Goal: Register for event/course

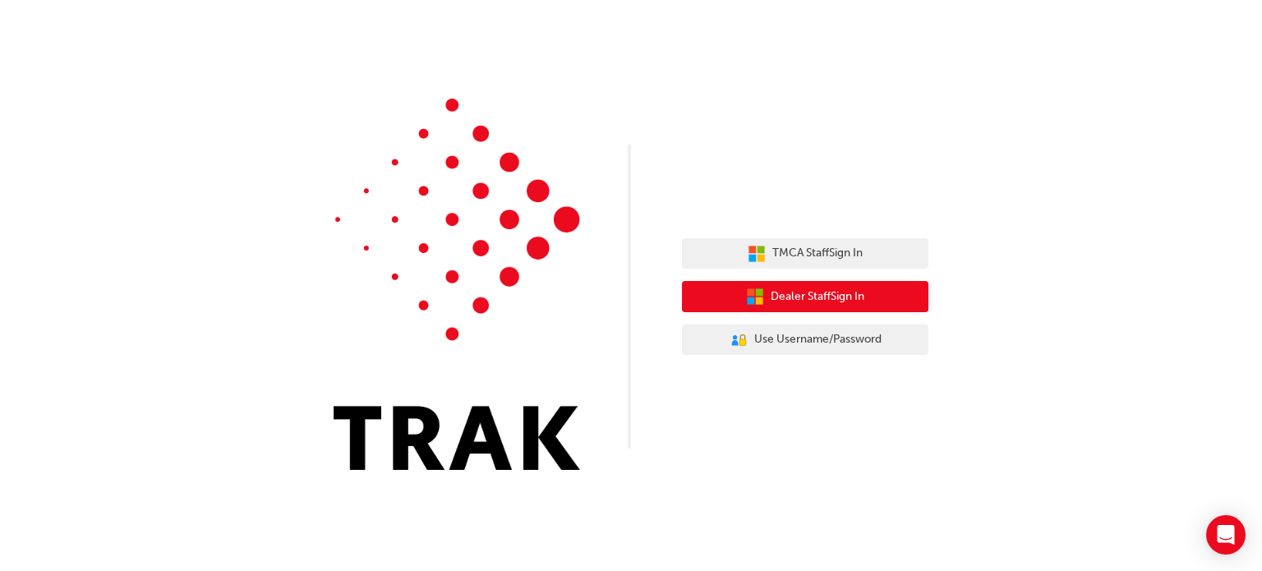
click at [884, 303] on button "Dealer Staff Sign In" at bounding box center [805, 296] width 246 height 31
click at [816, 295] on span "Dealer Staff Sign In" at bounding box center [818, 297] width 94 height 19
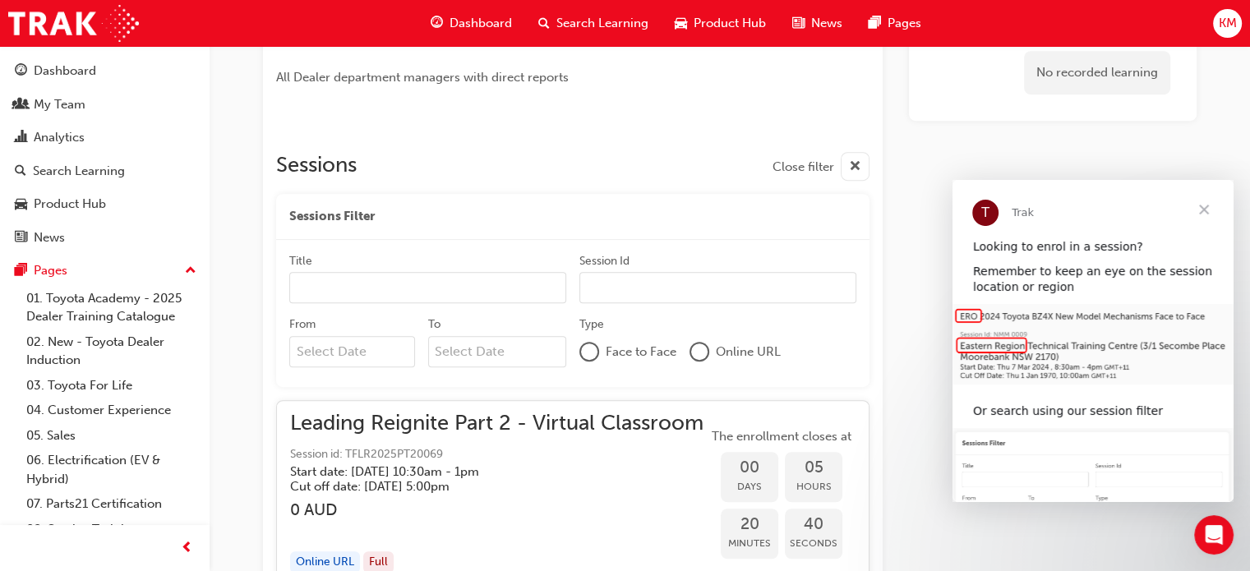
scroll to position [904, 0]
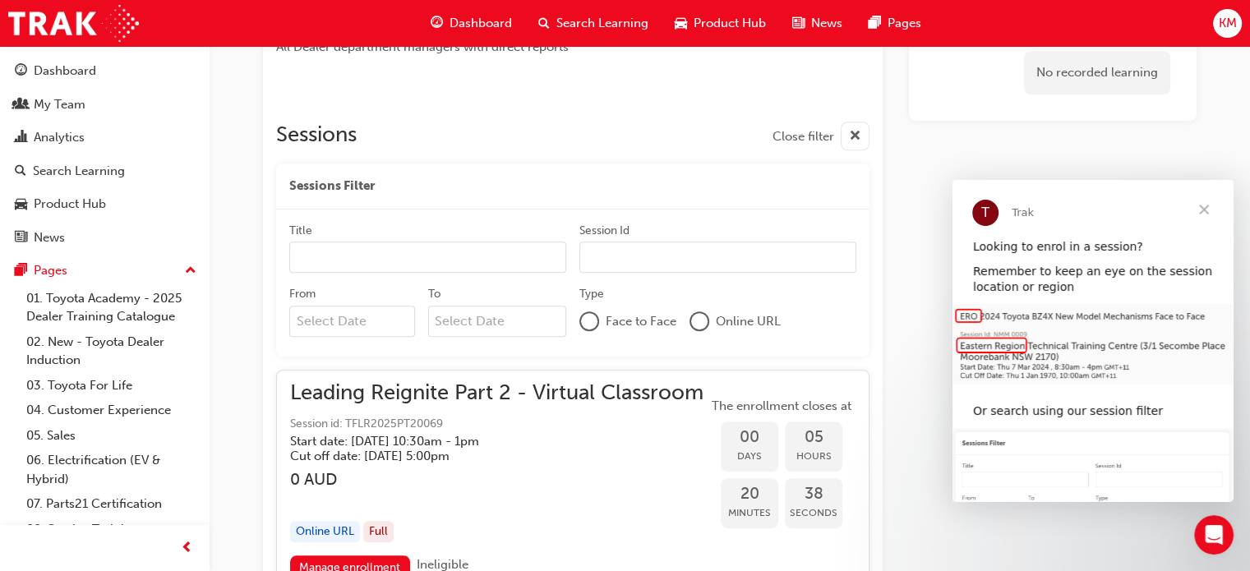
click at [343, 261] on input "Title" at bounding box center [427, 257] width 277 height 31
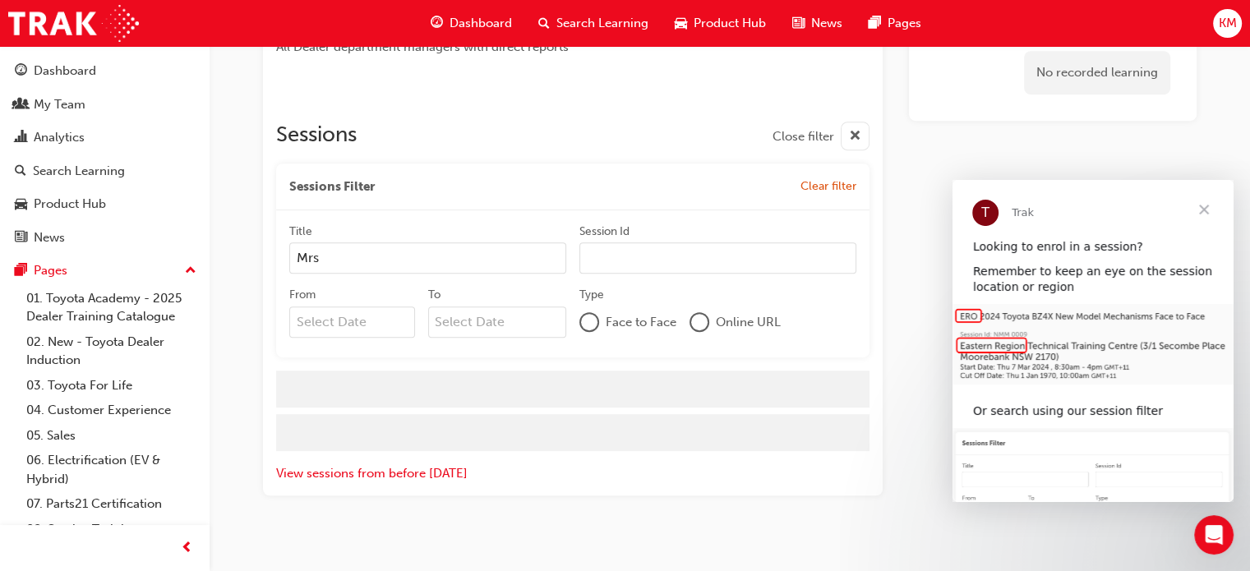
scroll to position [877, 0]
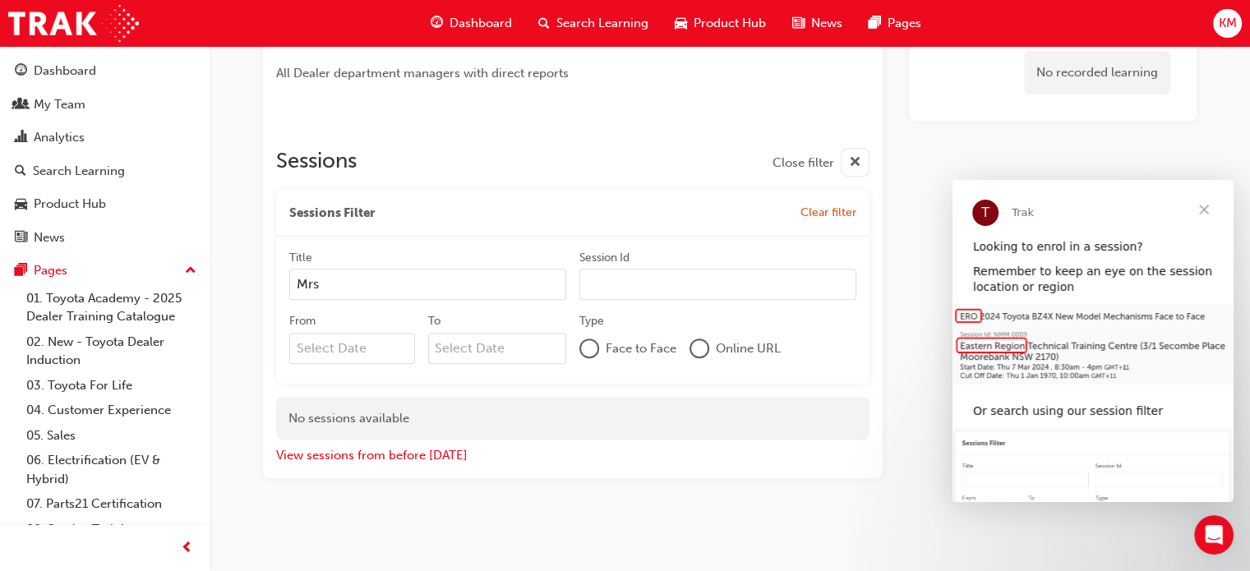
type input "Mrs"
click at [822, 214] on span "Clear filter" at bounding box center [828, 212] width 56 height 14
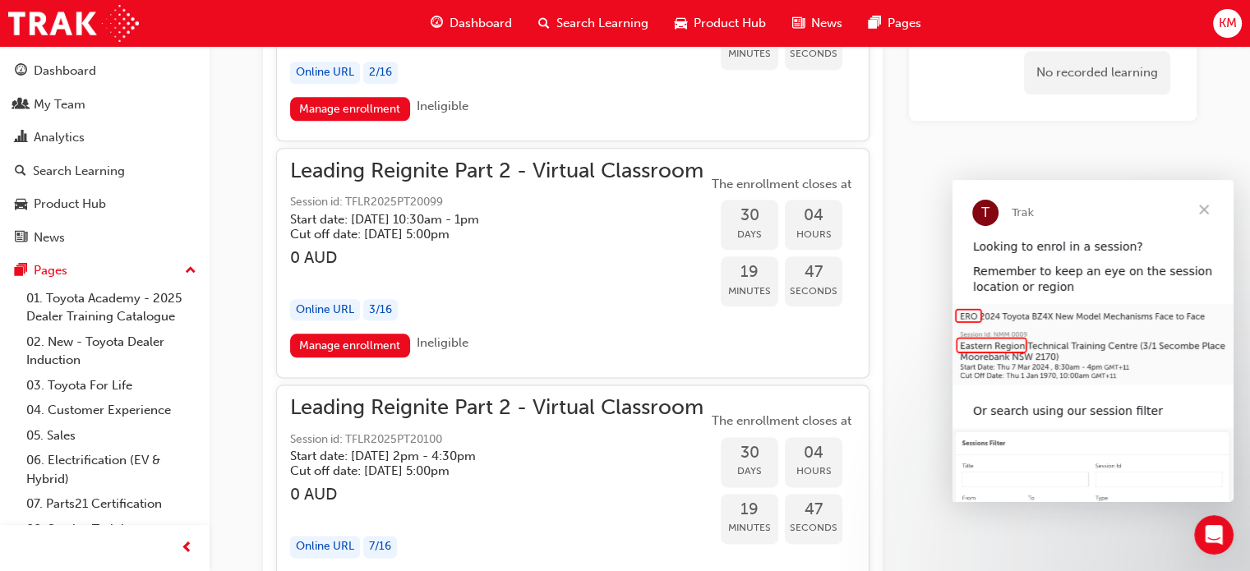
scroll to position [8204, 0]
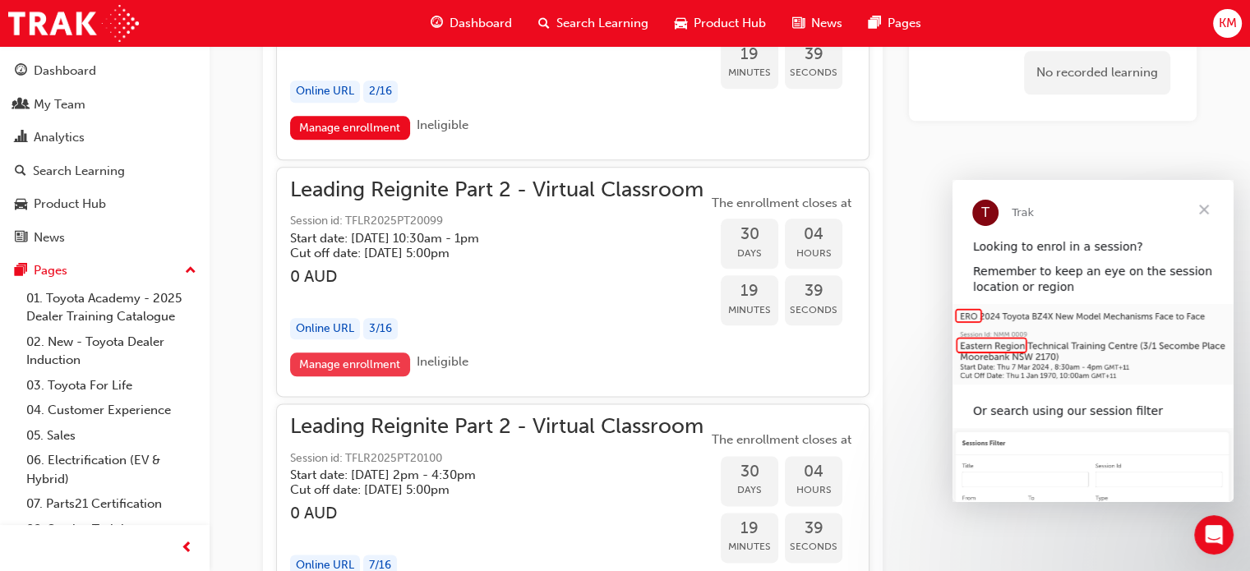
click at [349, 352] on link "Manage enrollment" at bounding box center [350, 364] width 120 height 24
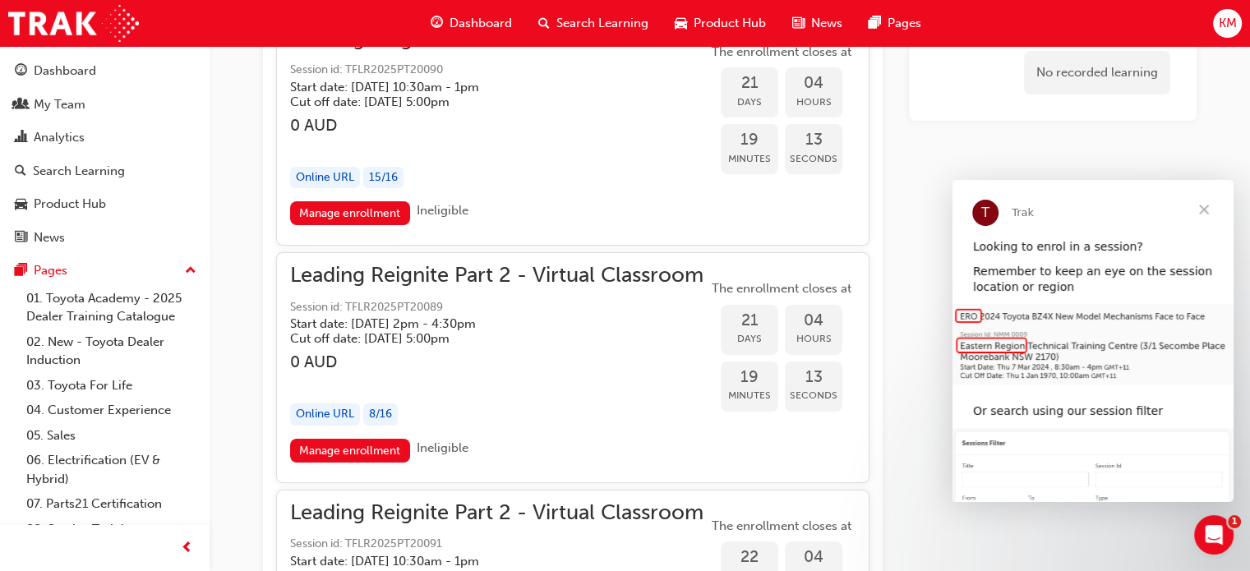
scroll to position [5575, 0]
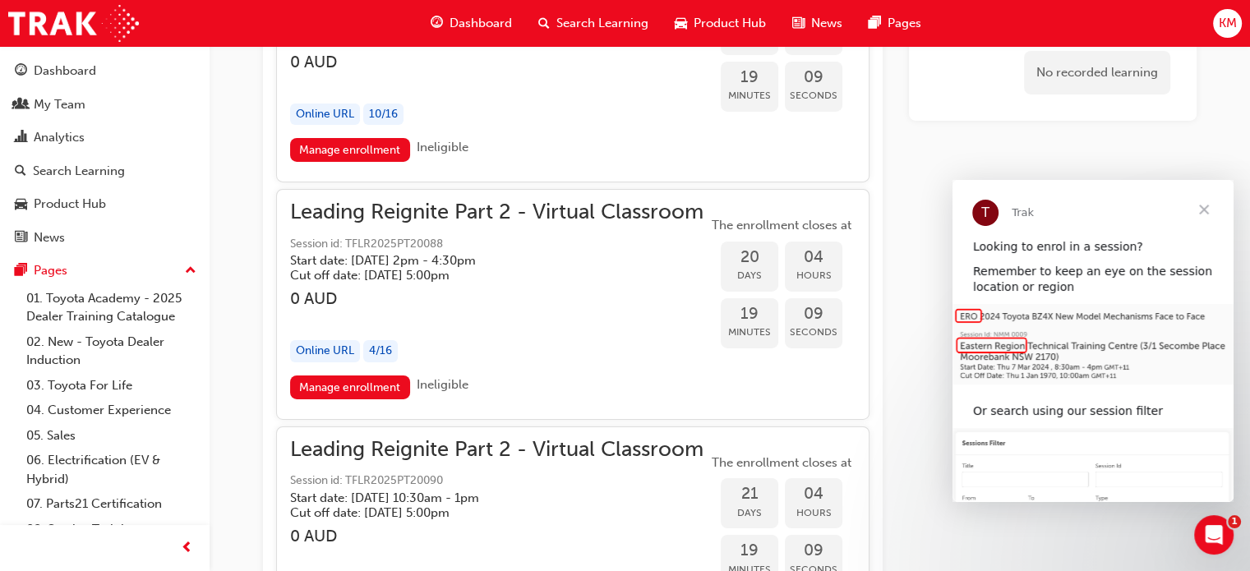
click at [355, 375] on link "Manage enrollment" at bounding box center [350, 387] width 120 height 24
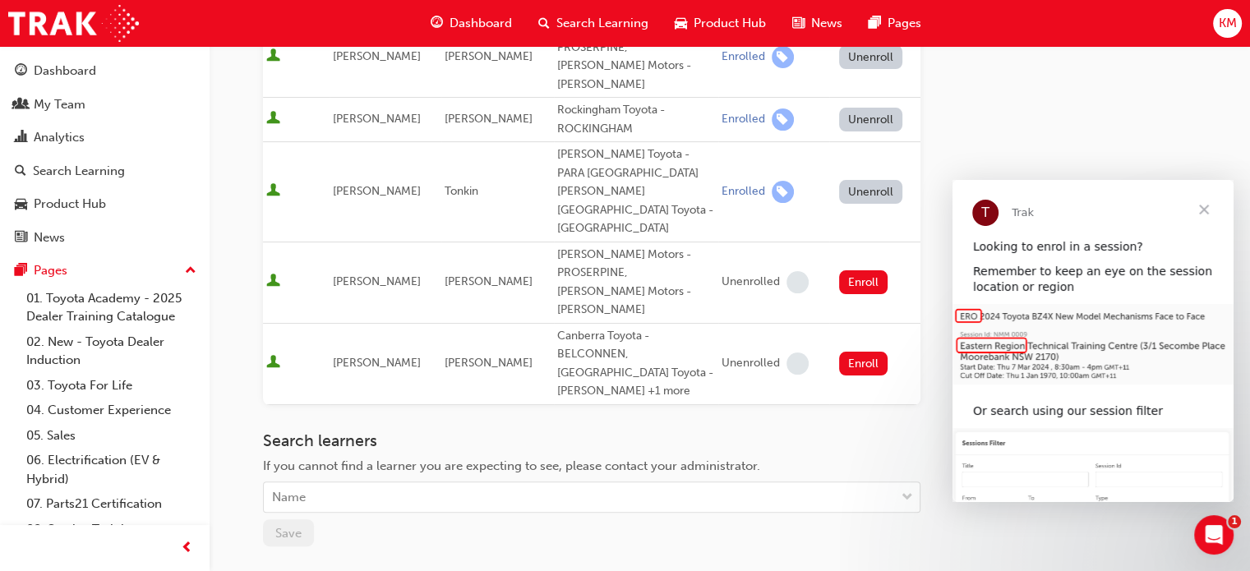
scroll to position [437, 0]
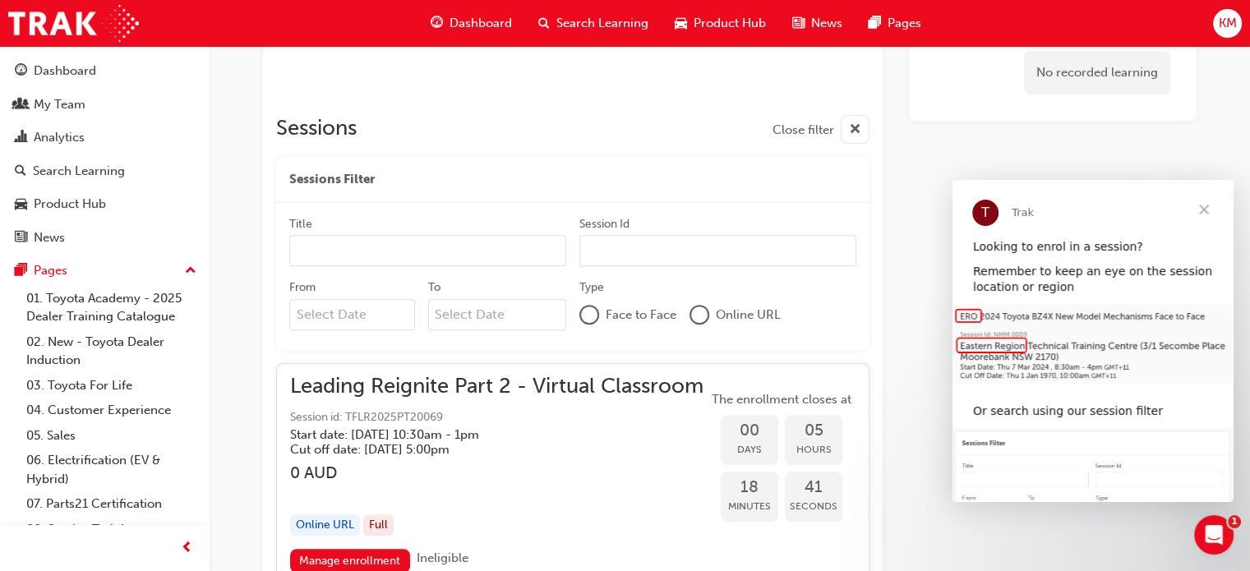
scroll to position [892, 0]
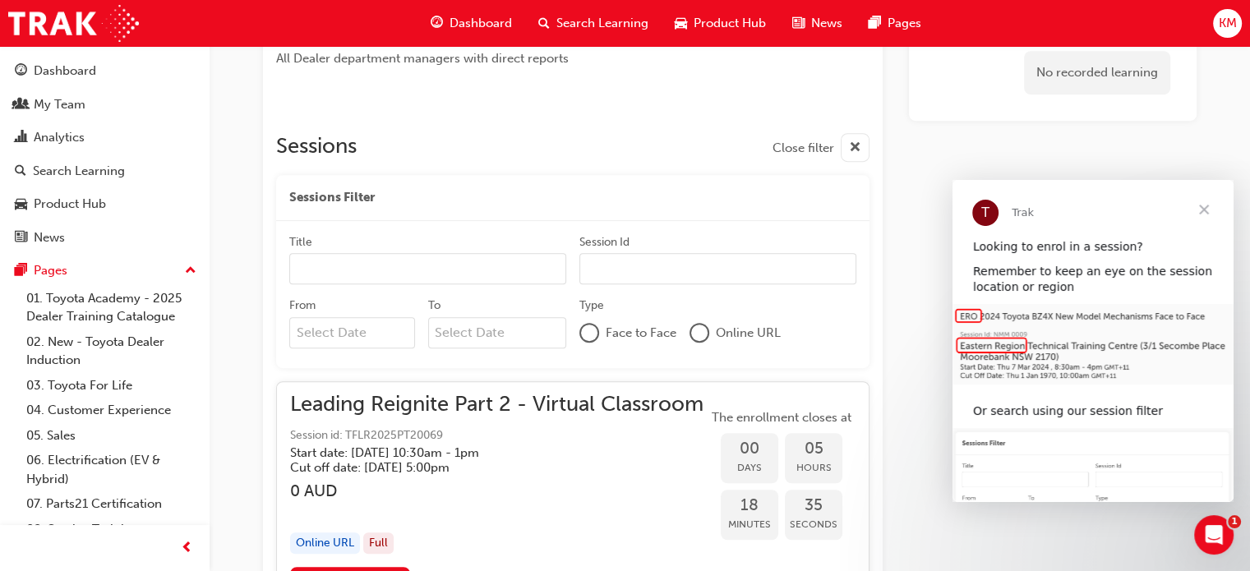
click at [590, 327] on div at bounding box center [589, 333] width 16 height 16
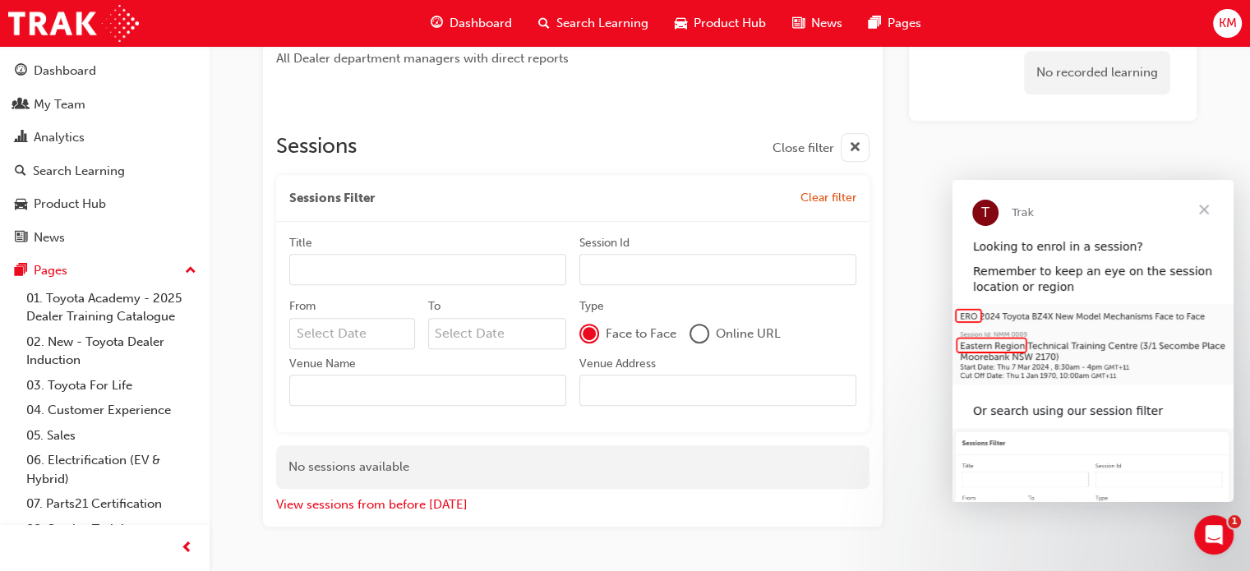
drag, startPoint x: 713, startPoint y: 336, endPoint x: 700, endPoint y: 335, distance: 13.2
click at [712, 336] on div "Online URL" at bounding box center [734, 334] width 91 height 20
click at [702, 334] on div at bounding box center [699, 333] width 16 height 16
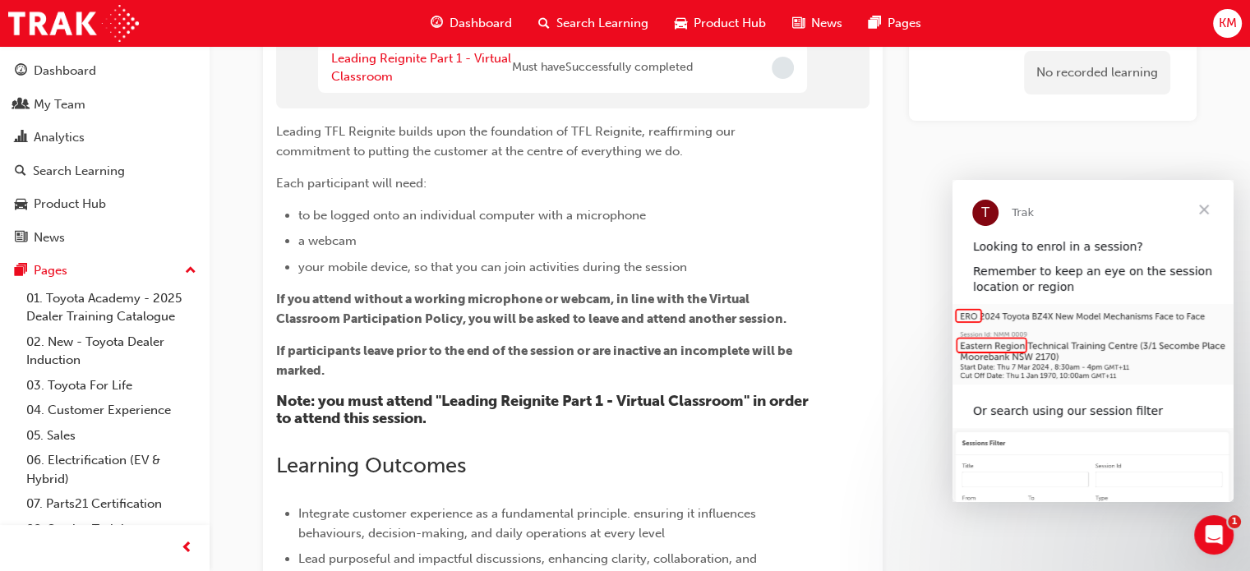
scroll to position [0, 0]
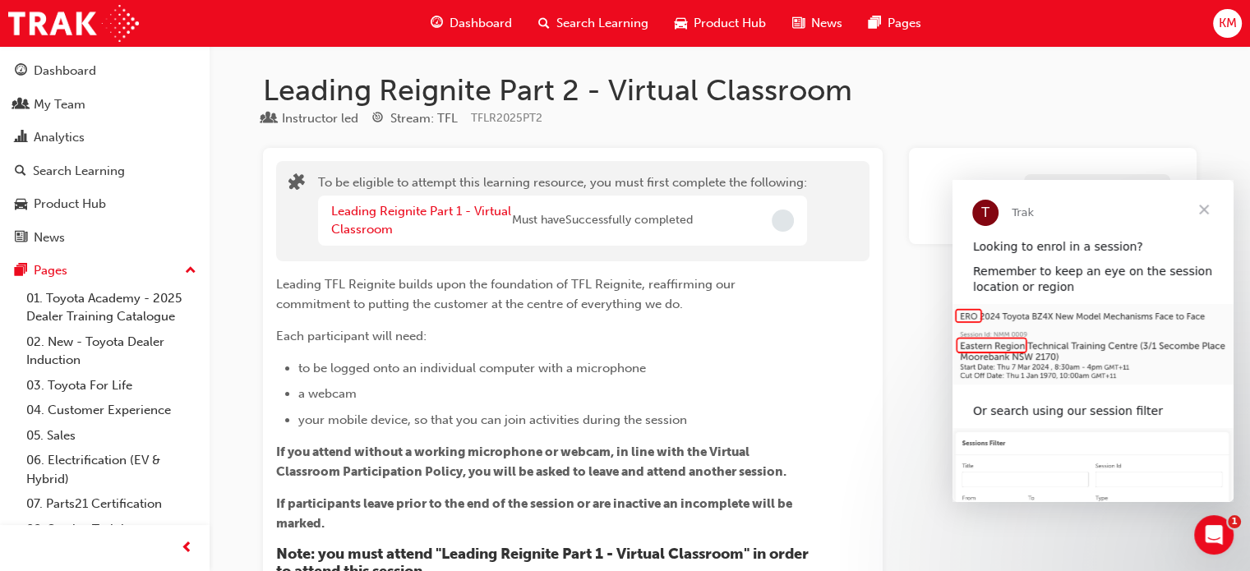
click at [783, 220] on span "Incomplete" at bounding box center [782, 220] width 22 height 22
click at [1206, 208] on span "Close" at bounding box center [1203, 209] width 59 height 59
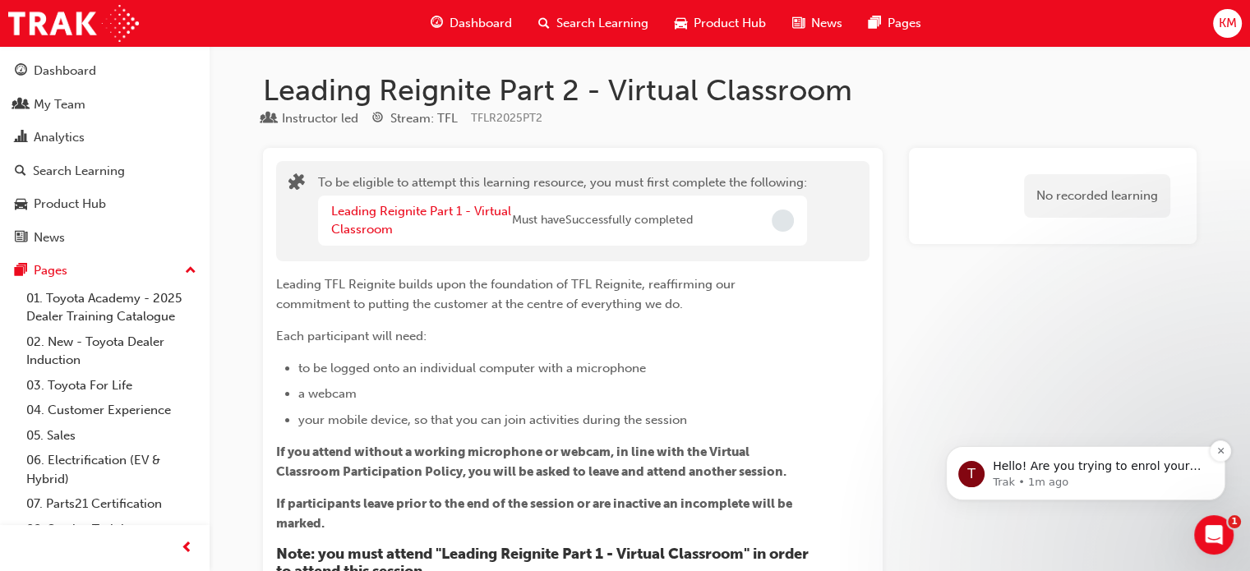
click at [1069, 490] on p "Trak • 1m ago" at bounding box center [1098, 482] width 212 height 15
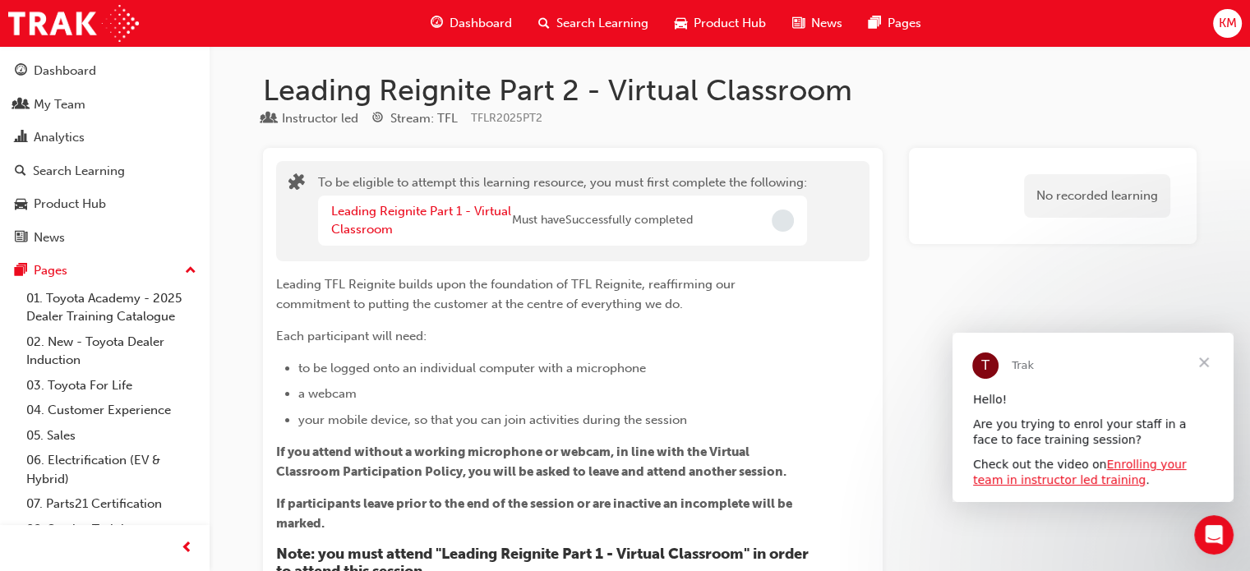
click at [1210, 360] on span "Close" at bounding box center [1203, 362] width 59 height 59
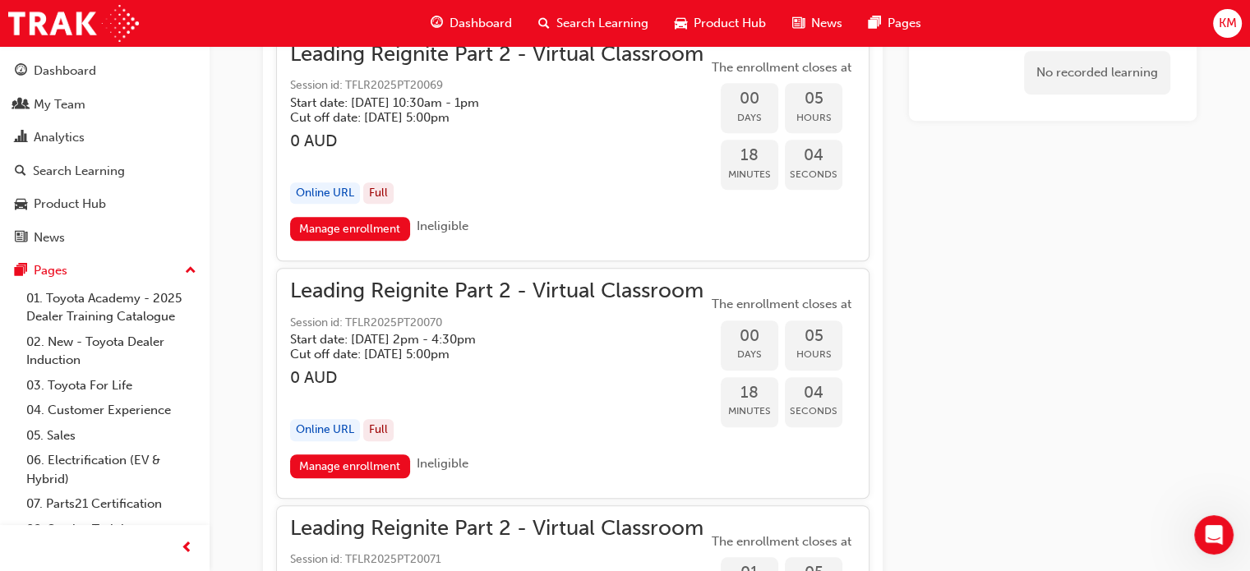
scroll to position [1397, 0]
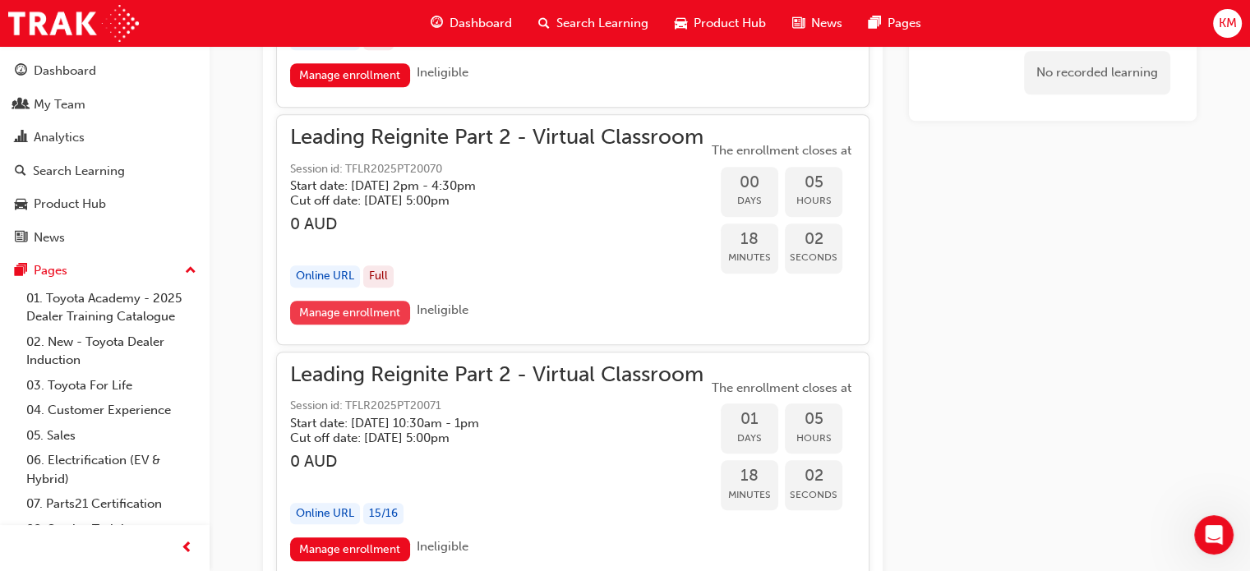
click at [375, 311] on link "Manage enrollment" at bounding box center [350, 313] width 120 height 24
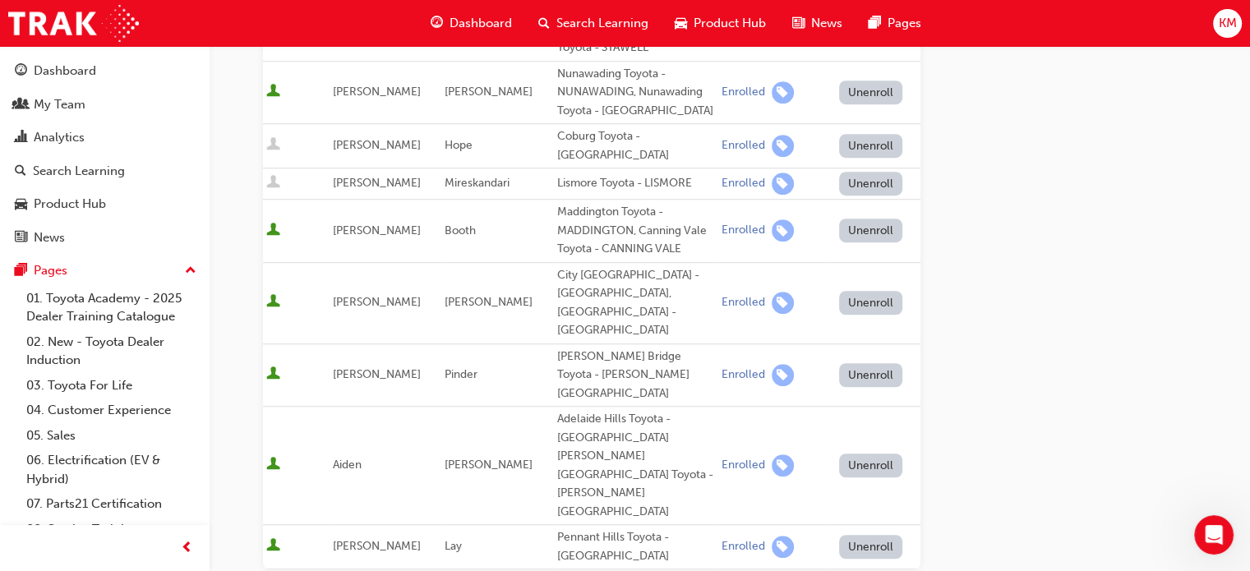
scroll to position [1068, 0]
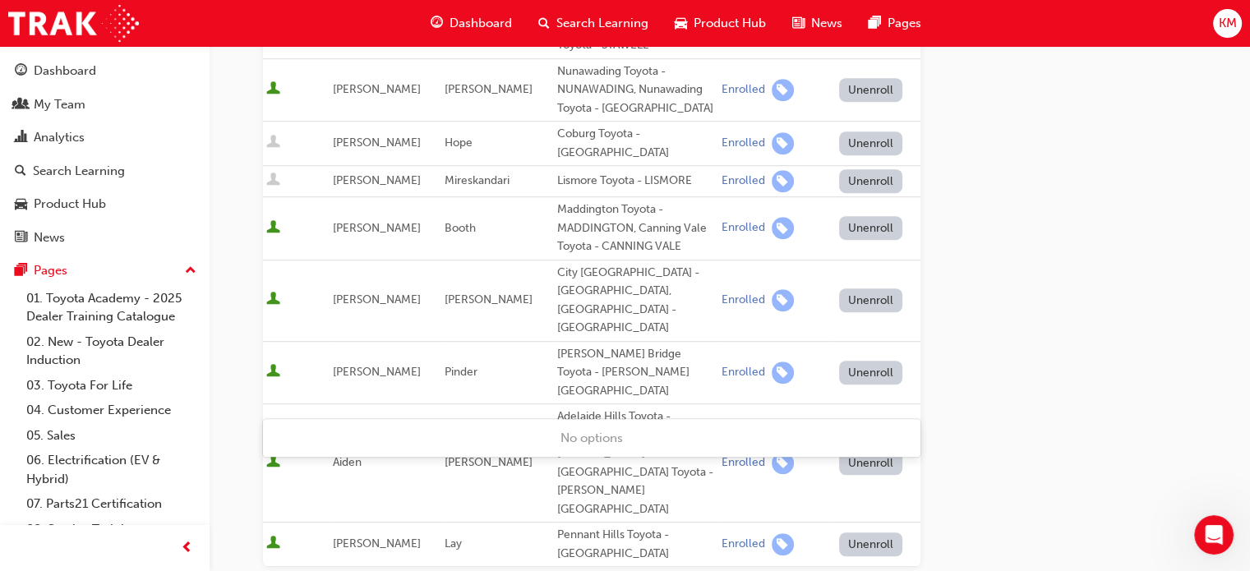
type input "kare"
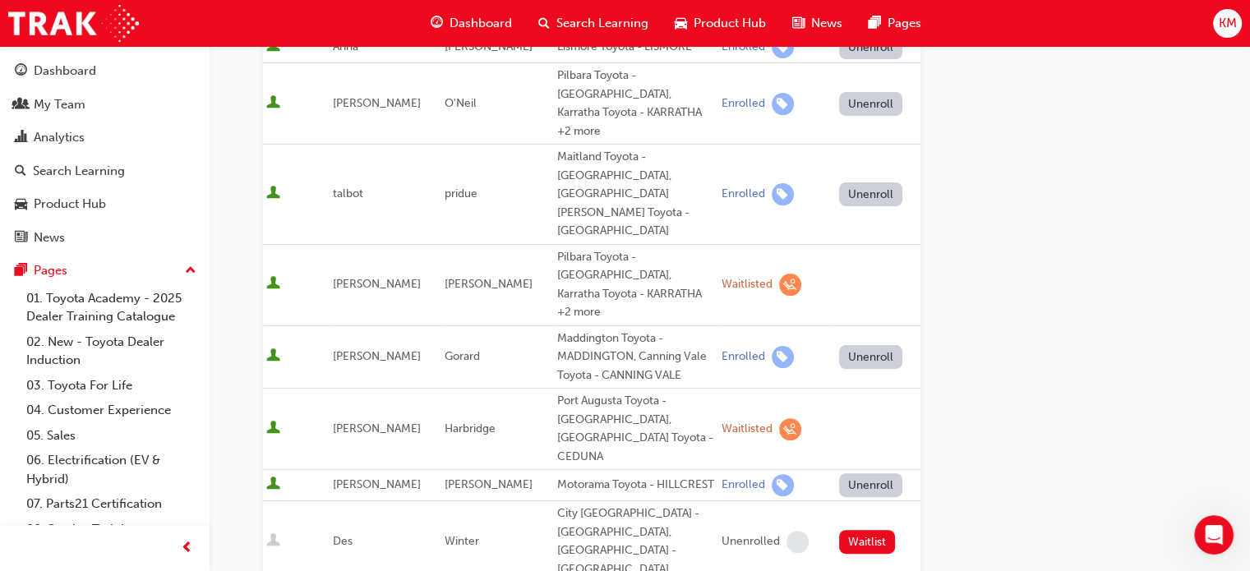
scroll to position [0, 0]
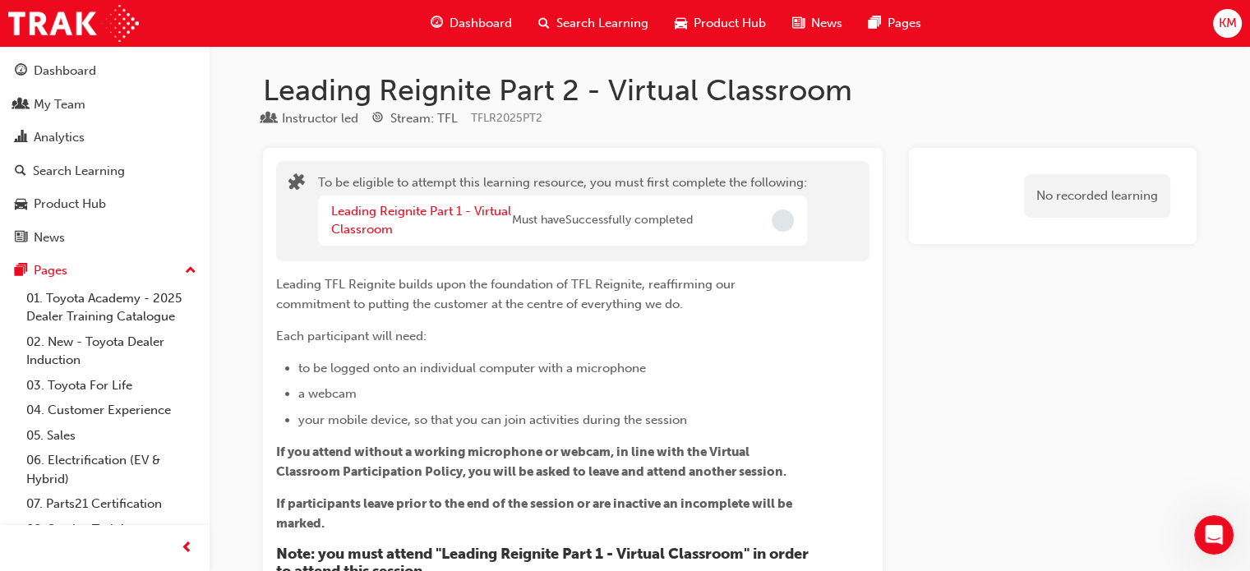
scroll to position [1397, 0]
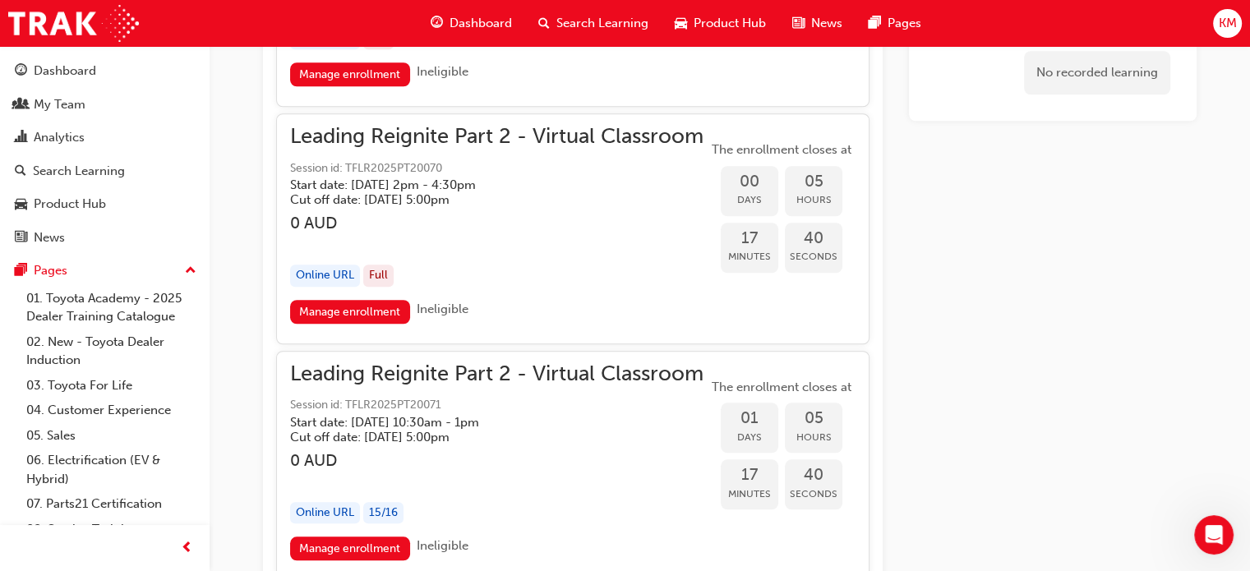
click at [327, 275] on div "Online URL" at bounding box center [325, 276] width 70 height 22
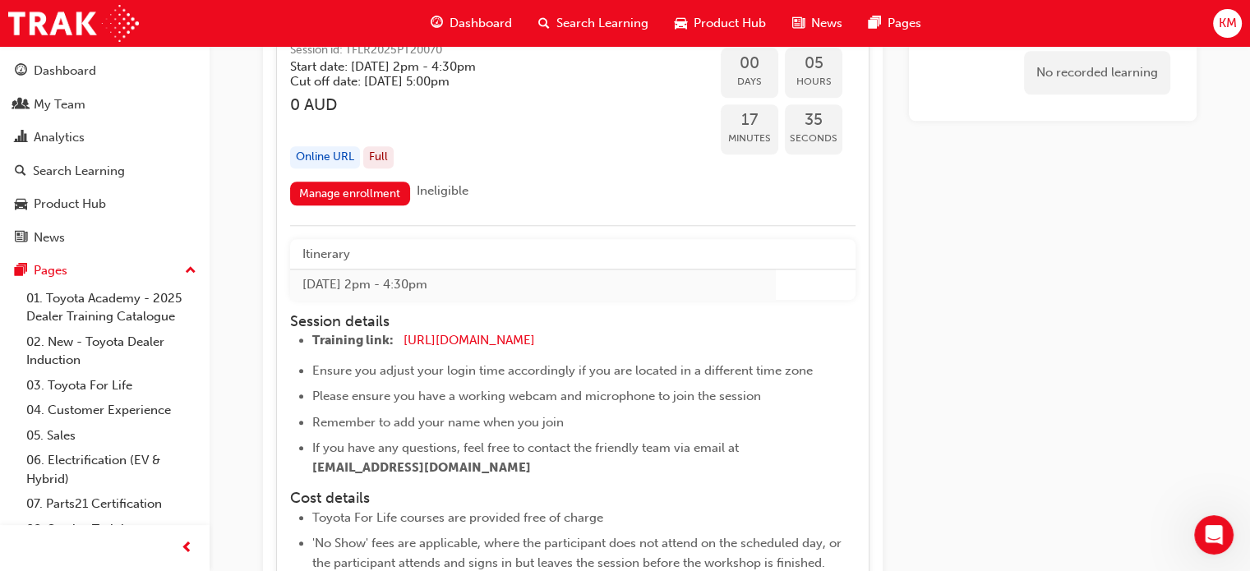
scroll to position [1479, 0]
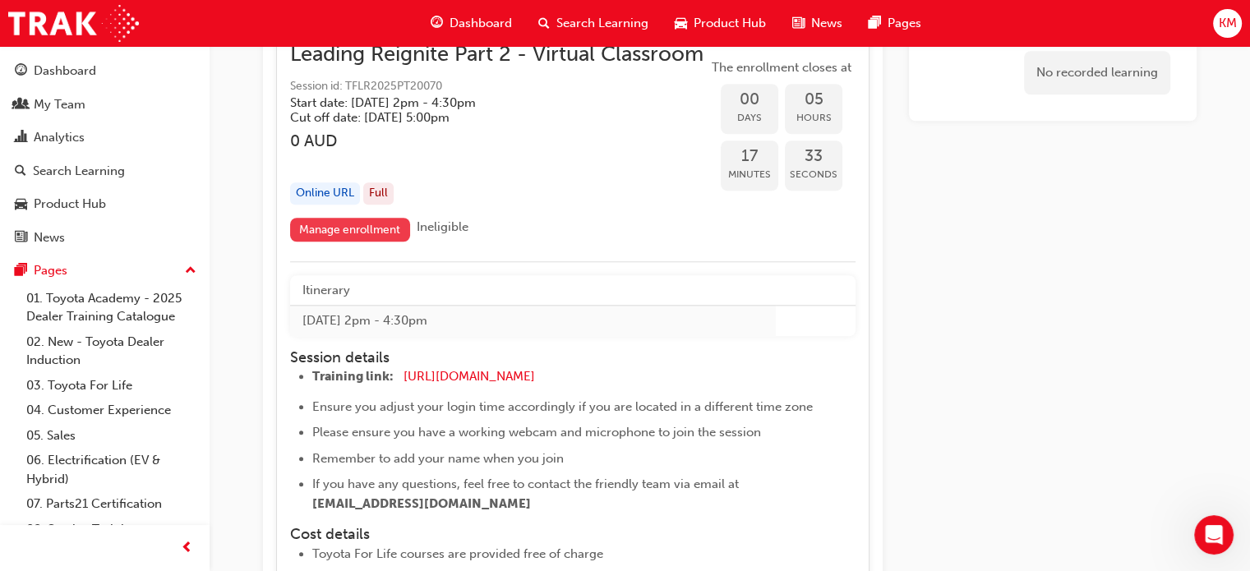
click at [364, 225] on link "Manage enrollment" at bounding box center [350, 230] width 120 height 24
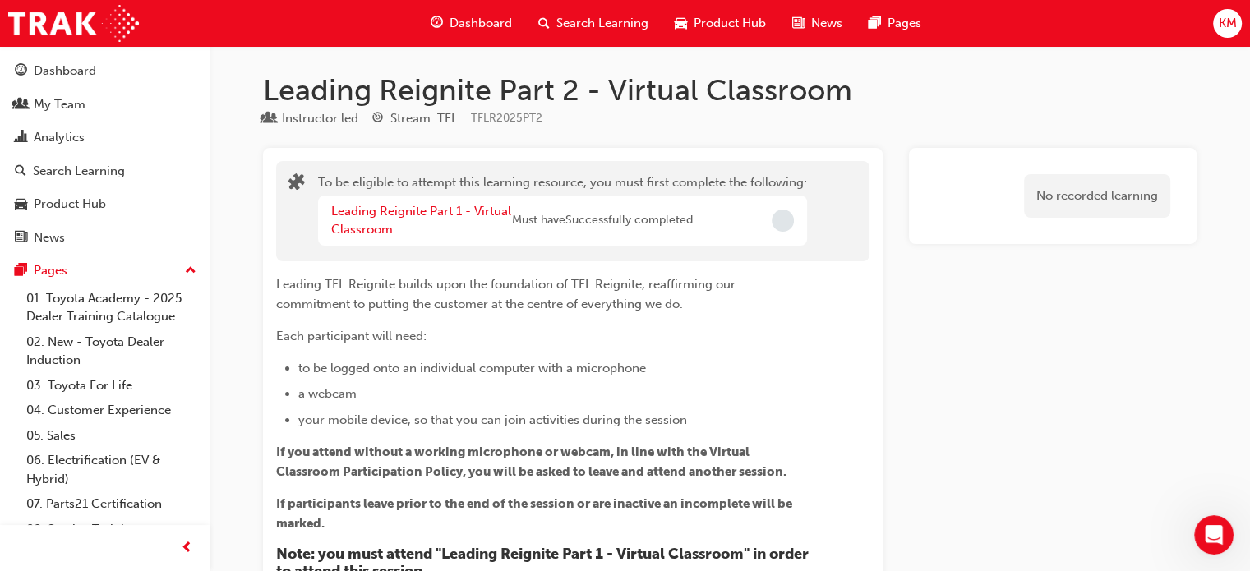
click at [1228, 22] on span "KM" at bounding box center [1227, 23] width 18 height 19
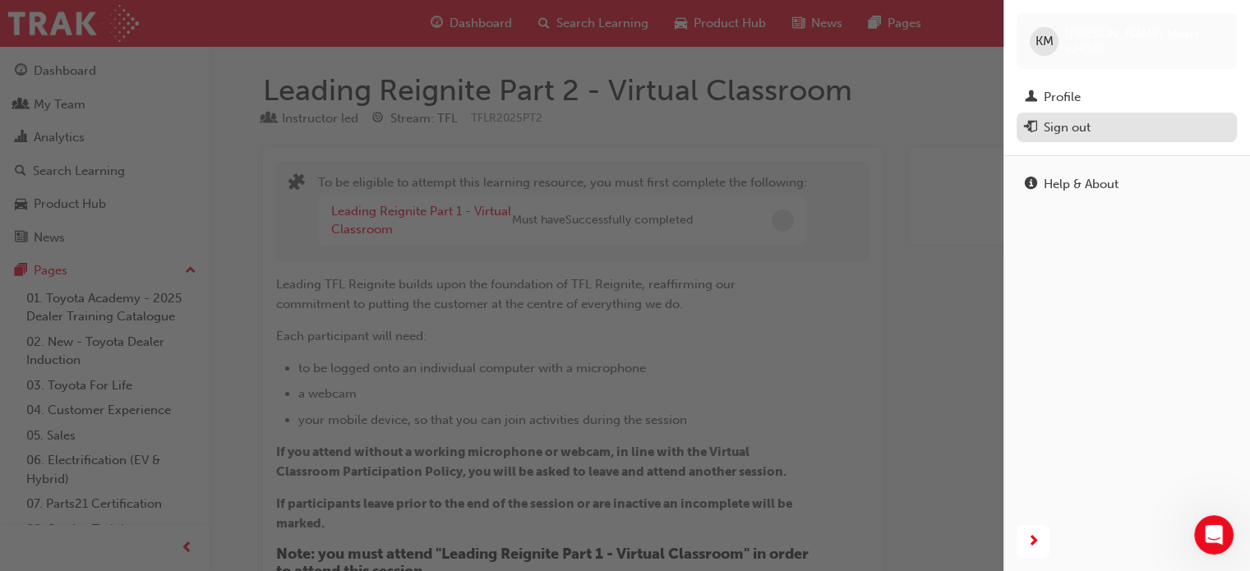
click at [1074, 127] on div "Sign out" at bounding box center [1066, 127] width 47 height 19
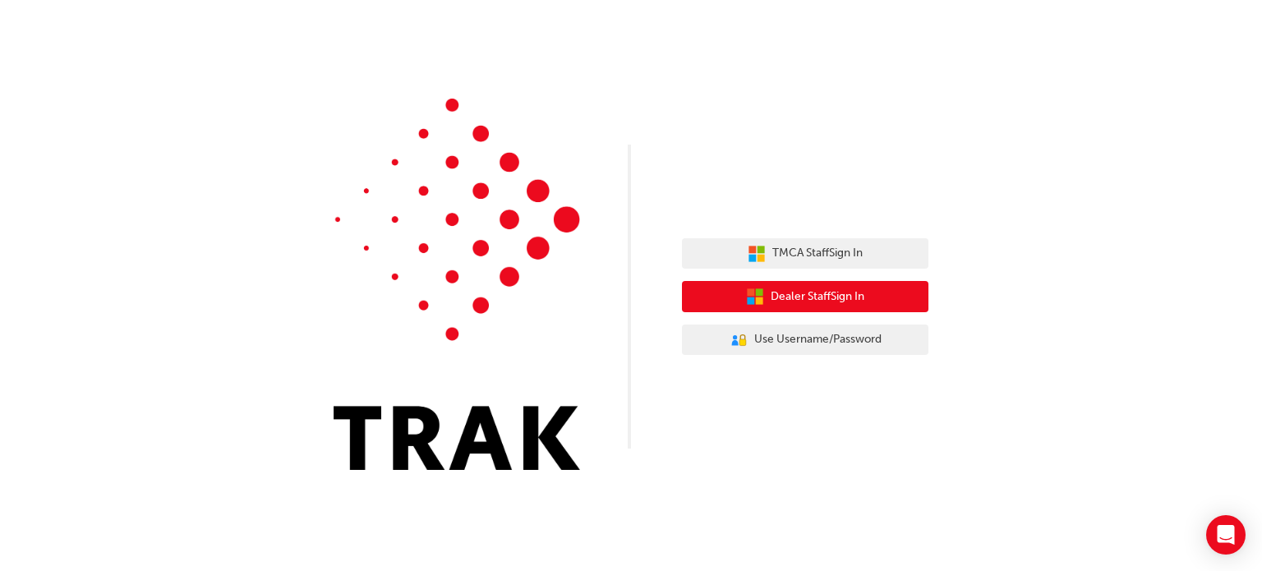
click at [832, 305] on span "Dealer Staff Sign In" at bounding box center [818, 297] width 94 height 19
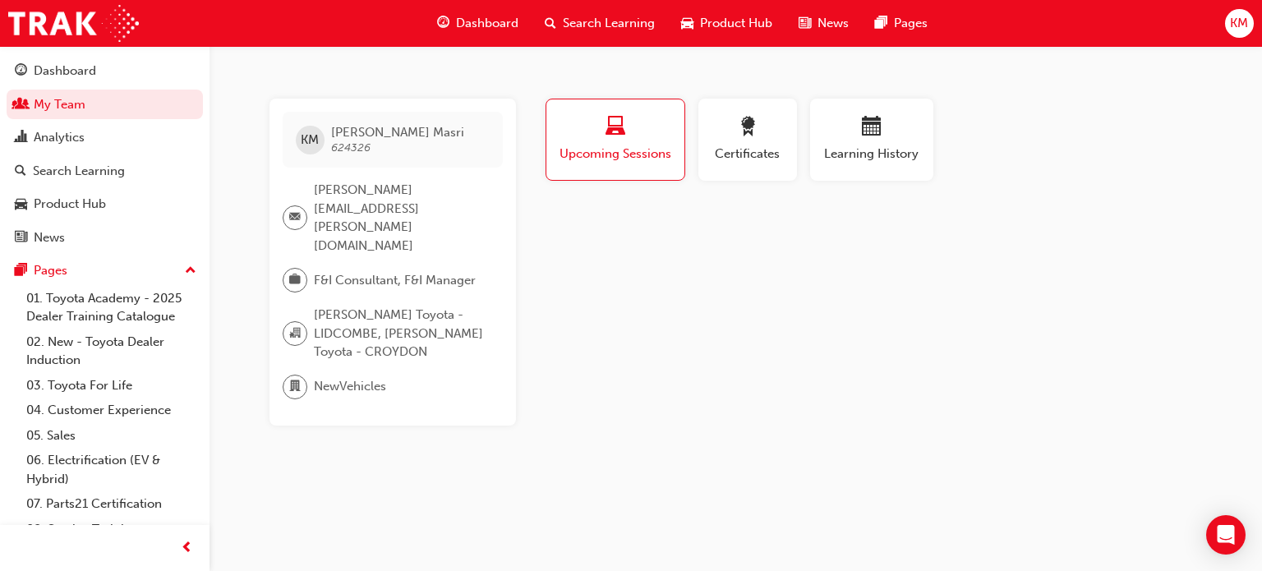
click at [597, 20] on span "Search Learning" at bounding box center [609, 23] width 92 height 19
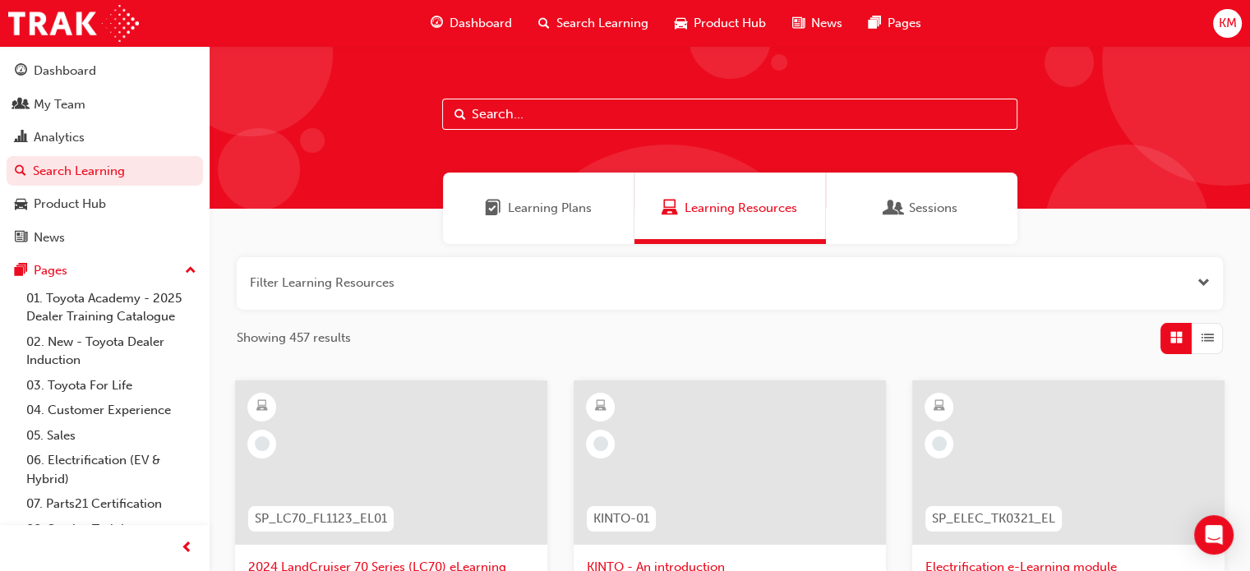
click at [486, 108] on input "text" at bounding box center [729, 114] width 575 height 31
paste input "TFLR2025PT2"
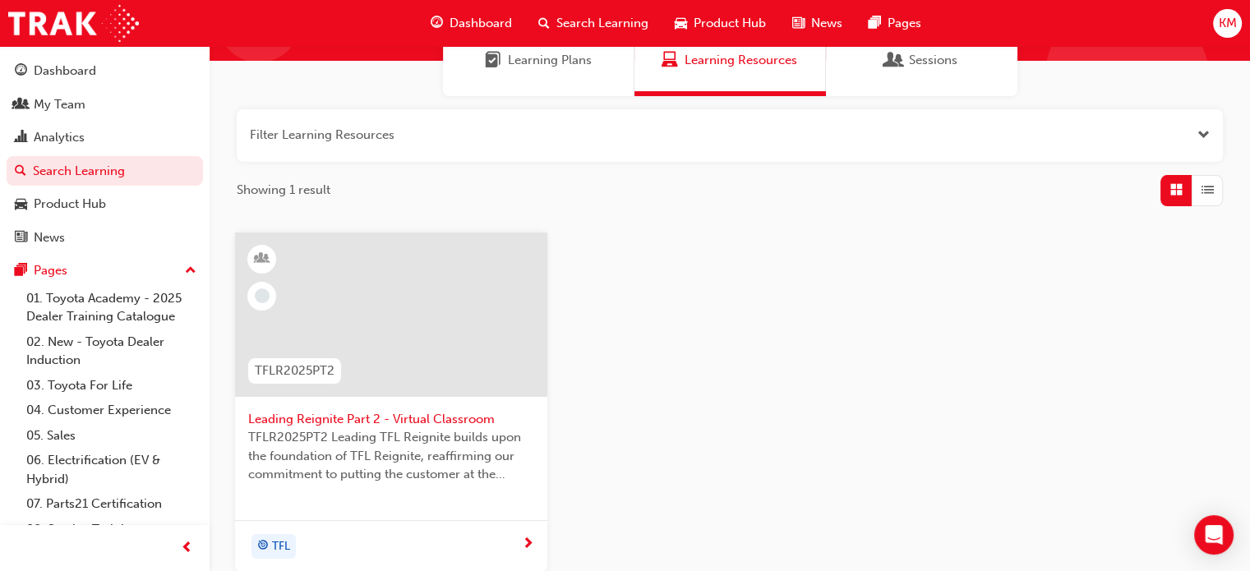
scroll to position [164, 0]
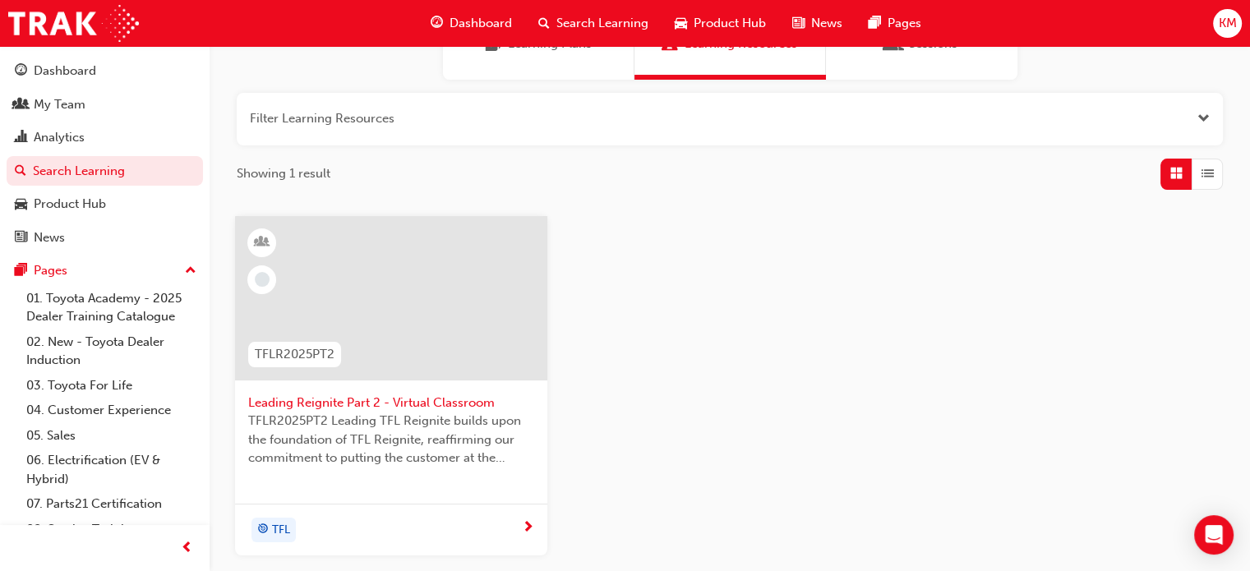
type input "TFLR2025PT2"
click at [530, 527] on span "next-icon" at bounding box center [528, 528] width 12 height 15
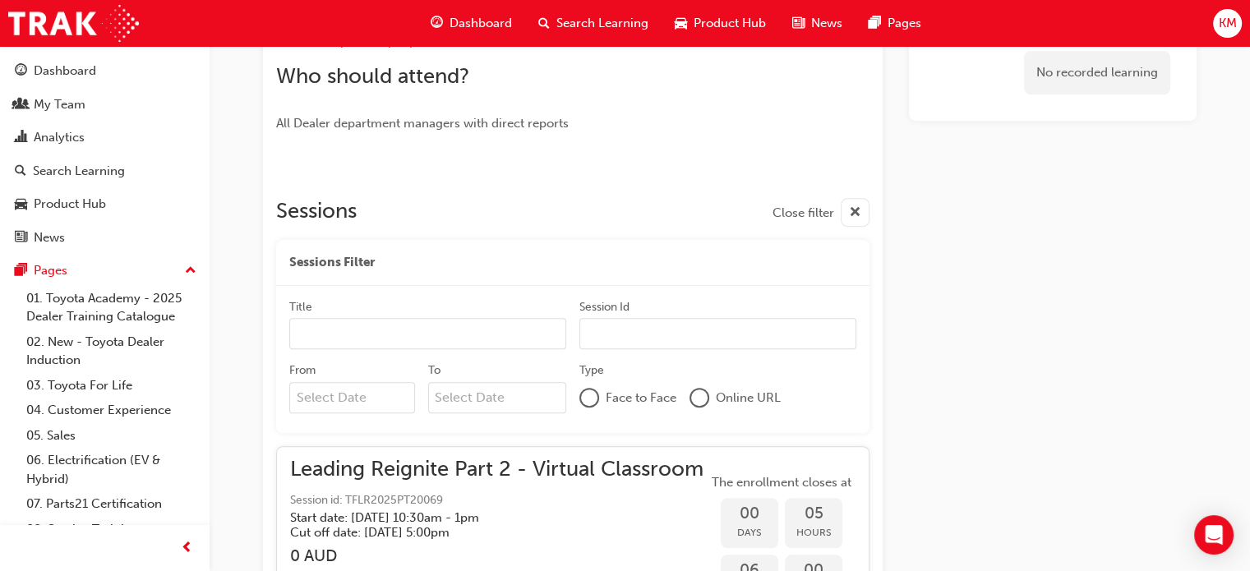
scroll to position [980, 0]
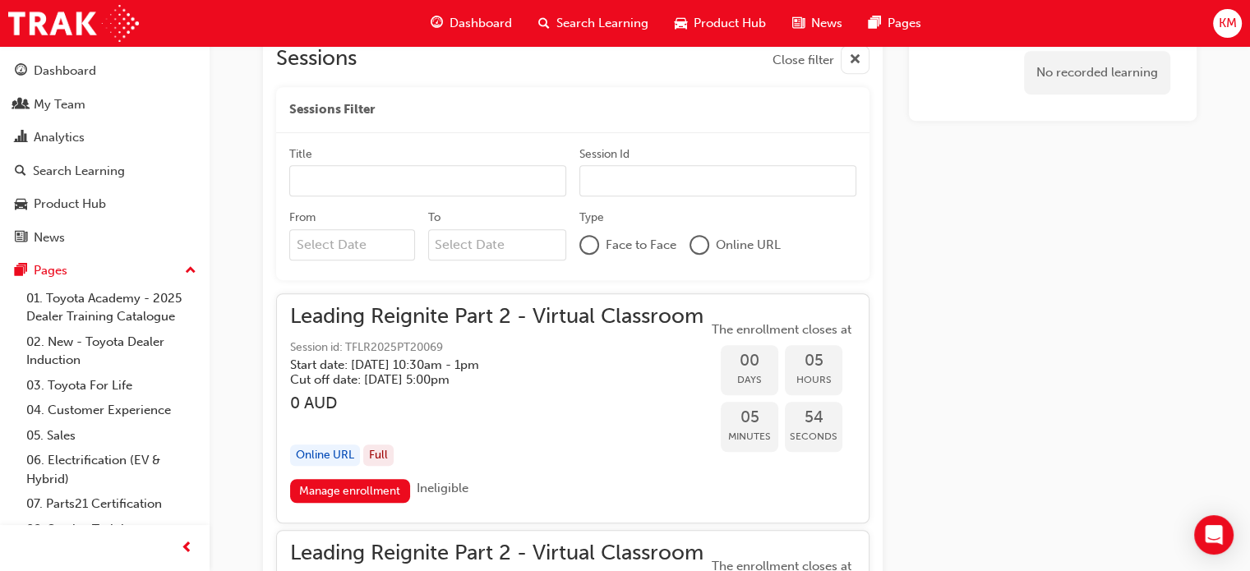
click at [620, 182] on input "Session Id" at bounding box center [717, 180] width 277 height 31
paste input "TFLR2025PT2"
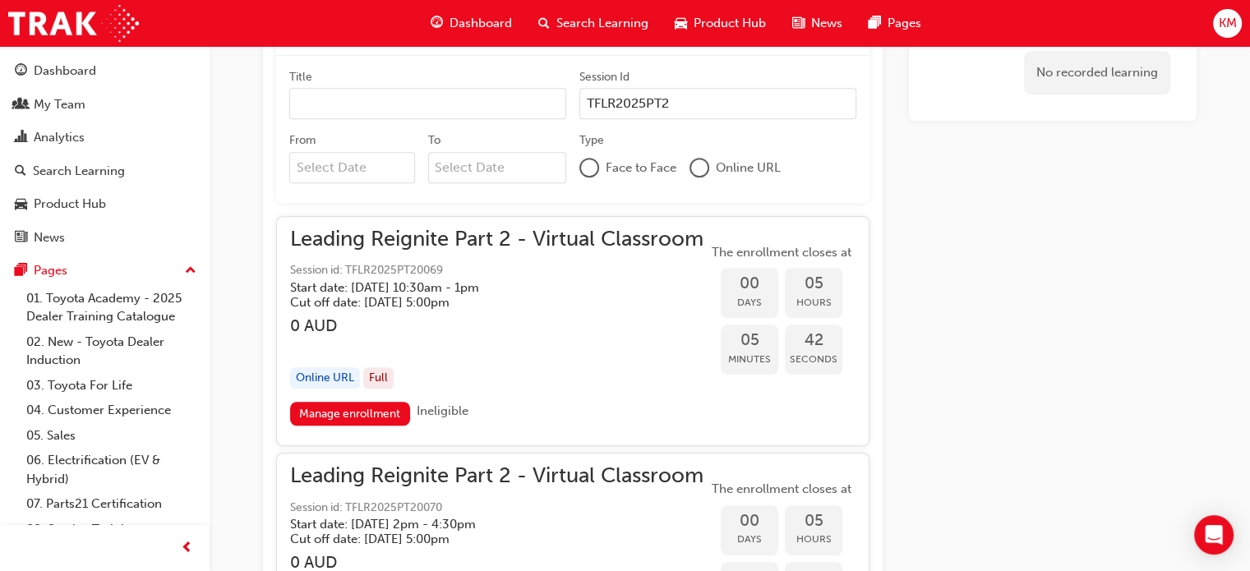
scroll to position [1144, 0]
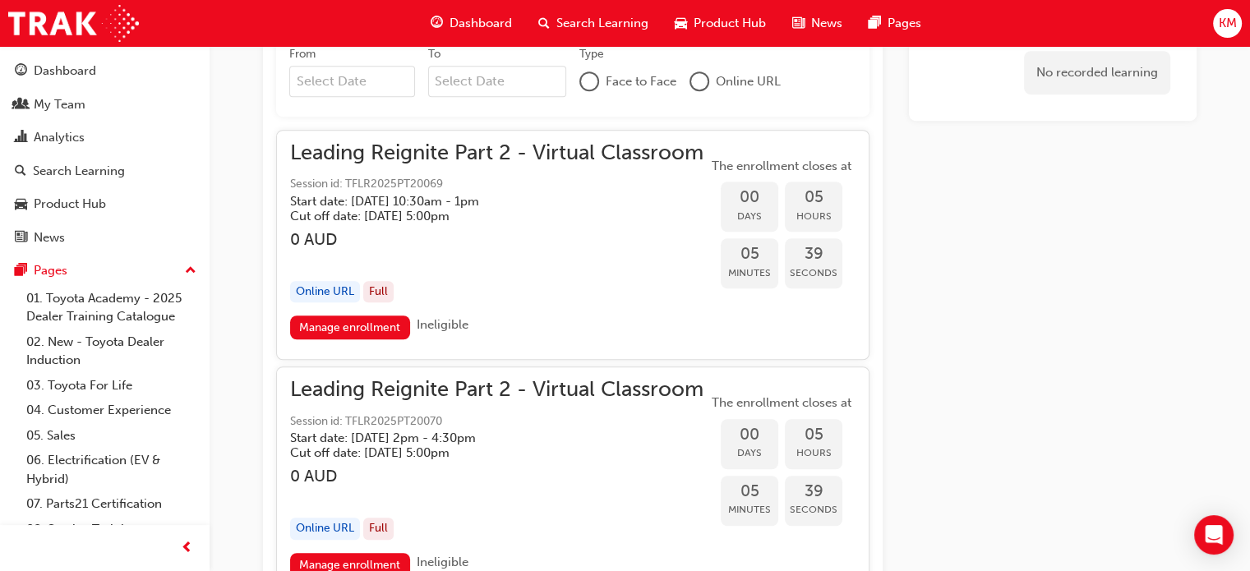
type input "TFLR2025PT2"
click at [587, 80] on div at bounding box center [589, 81] width 16 height 16
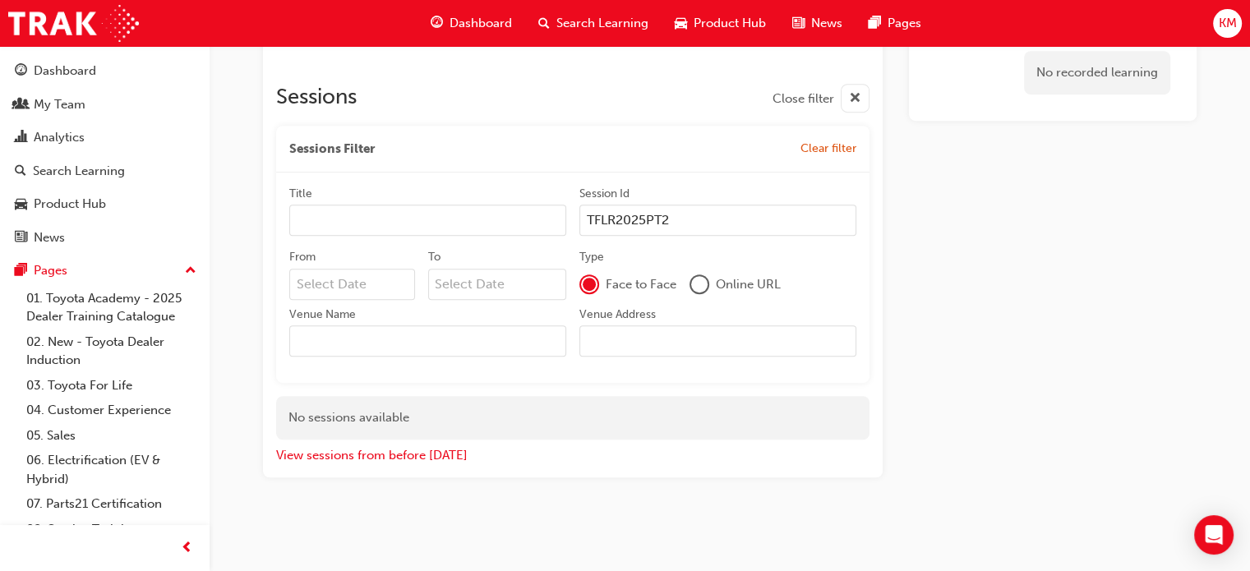
scroll to position [942, 0]
click at [700, 283] on div at bounding box center [699, 284] width 16 height 16
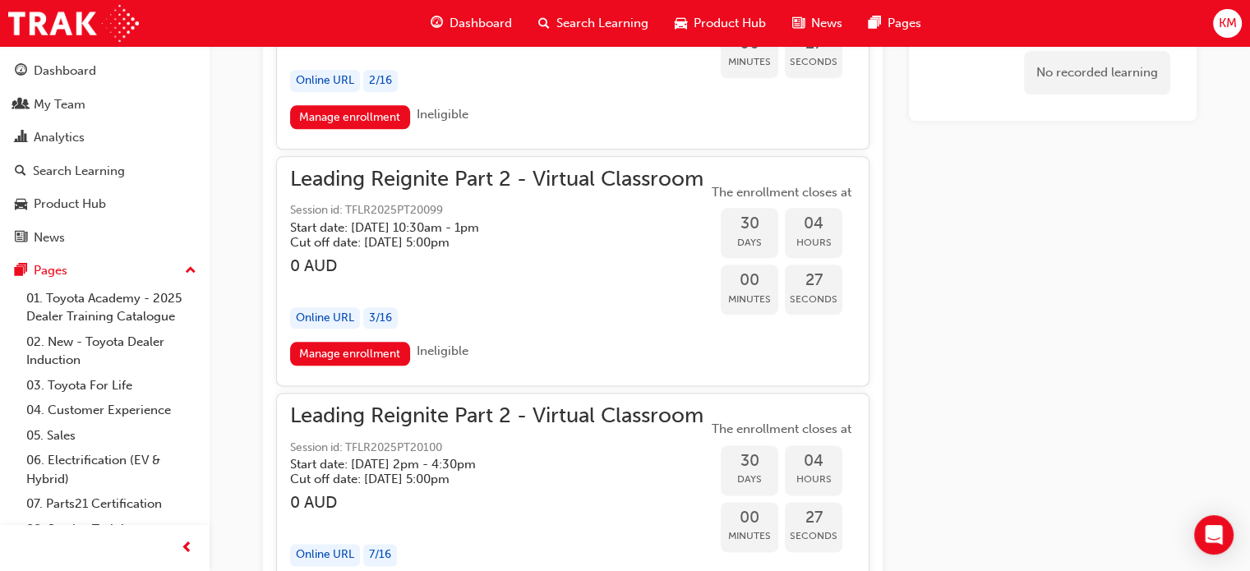
scroll to position [8369, 0]
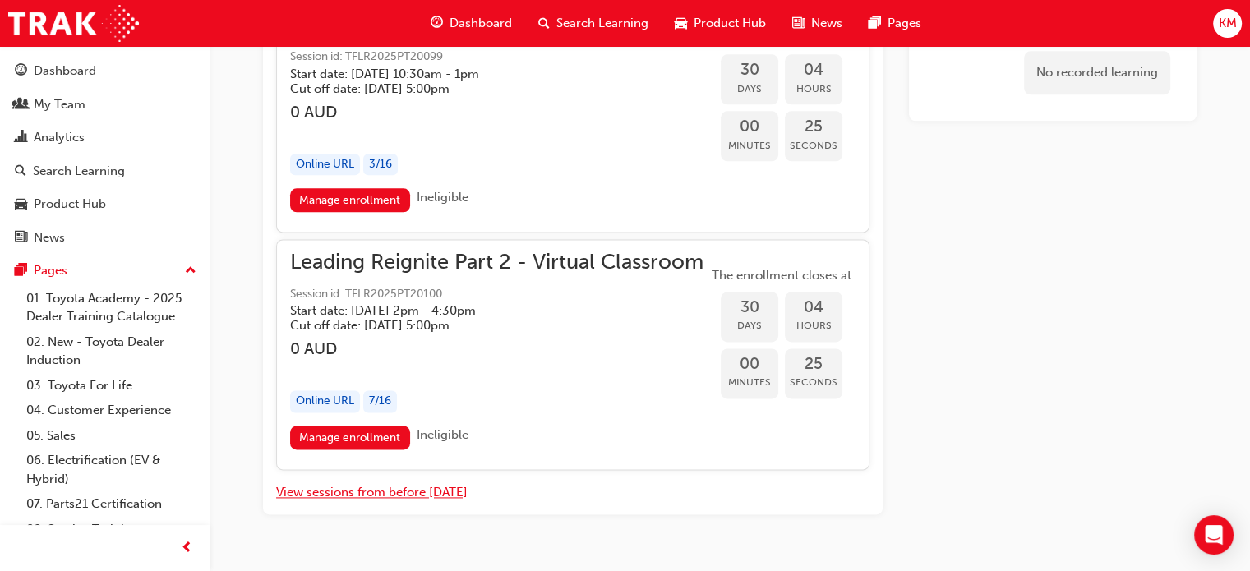
click at [388, 483] on button "View sessions from before today" at bounding box center [371, 492] width 191 height 19
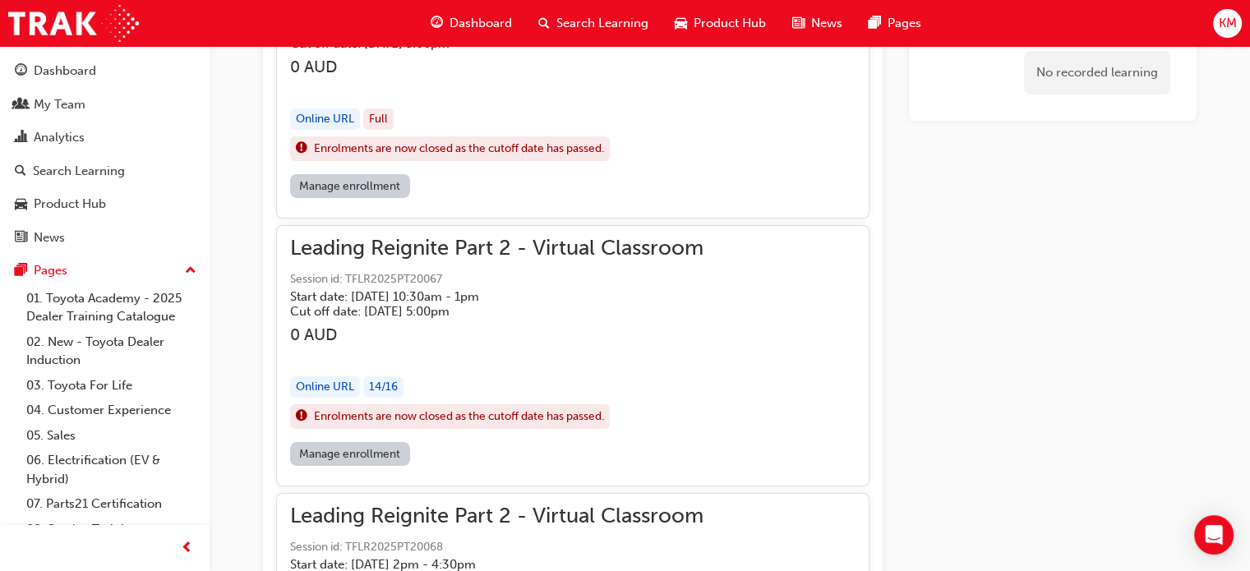
scroll to position [18885, 0]
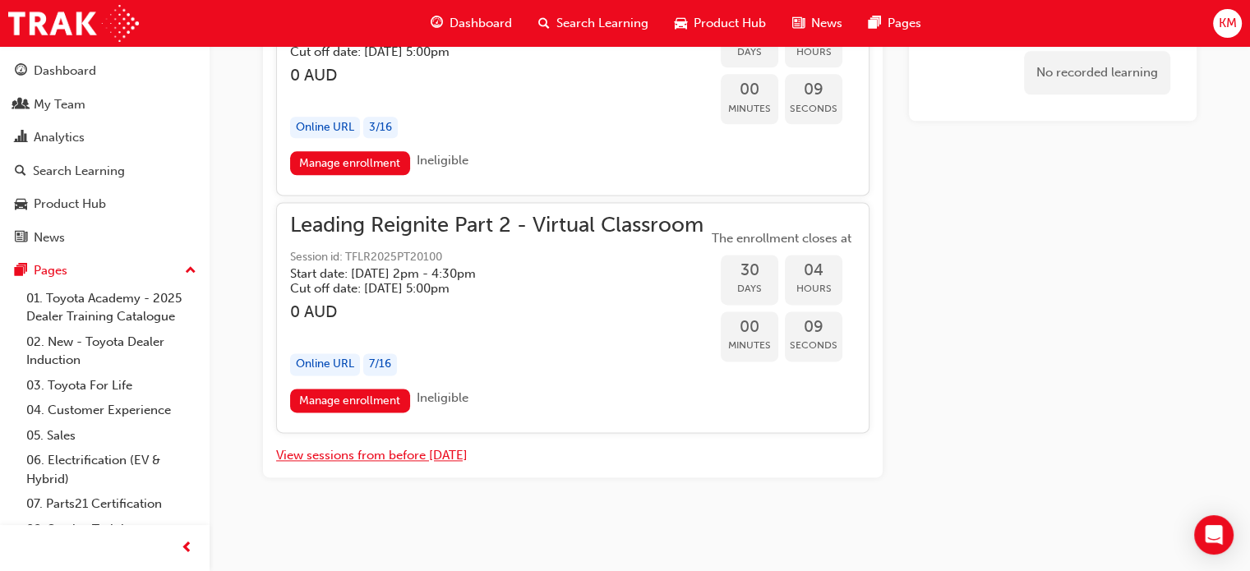
scroll to position [8369, 0]
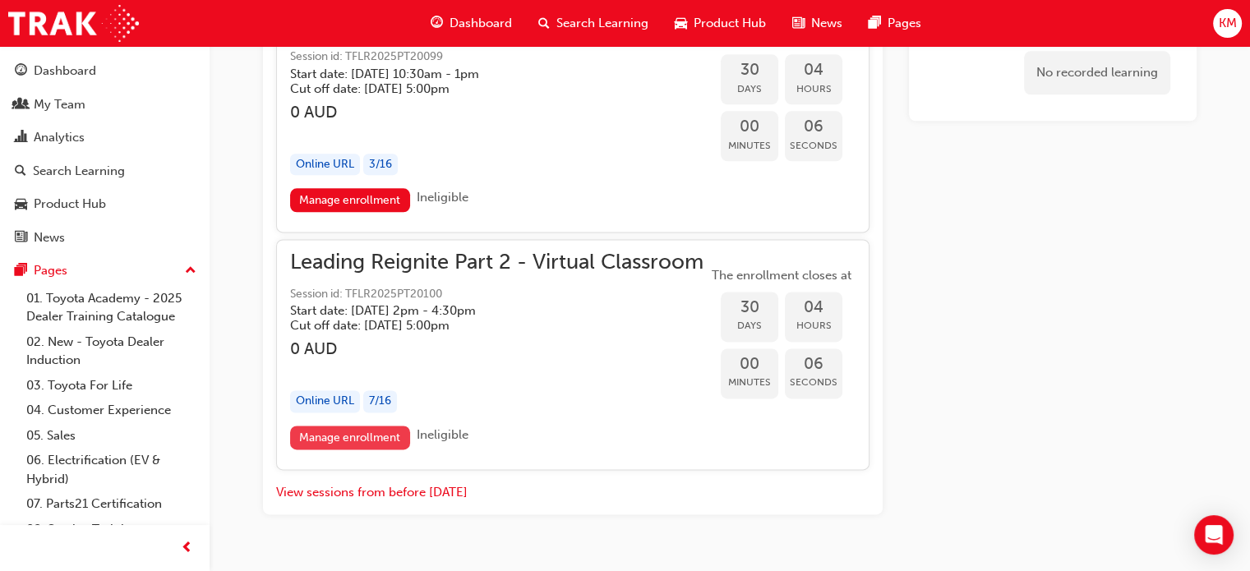
click at [370, 426] on link "Manage enrollment" at bounding box center [350, 438] width 120 height 24
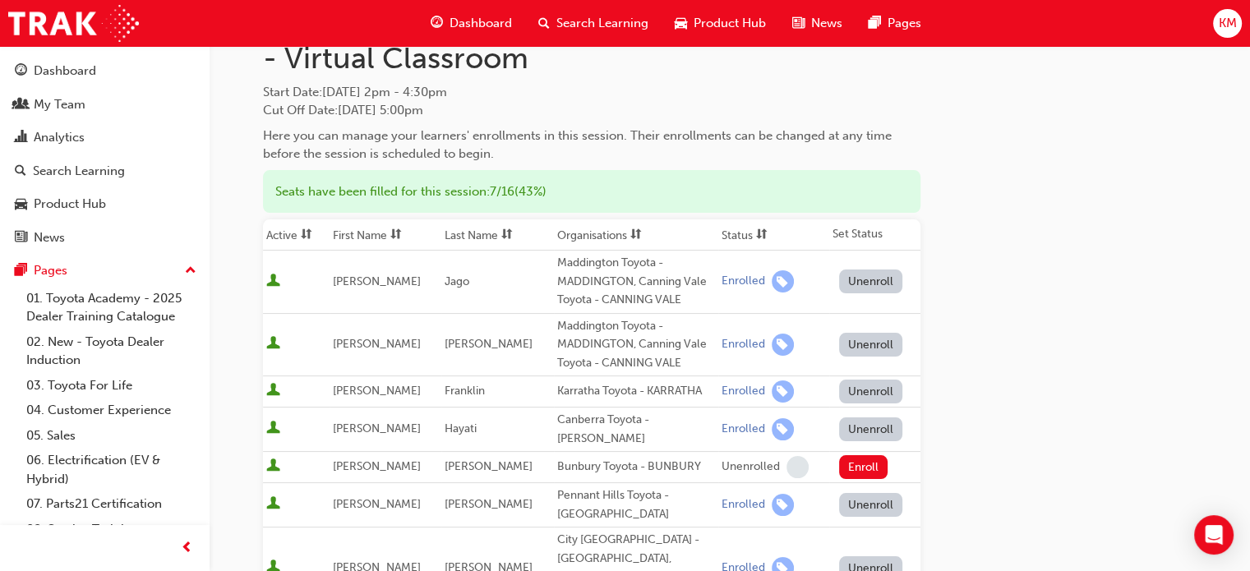
scroll to position [164, 0]
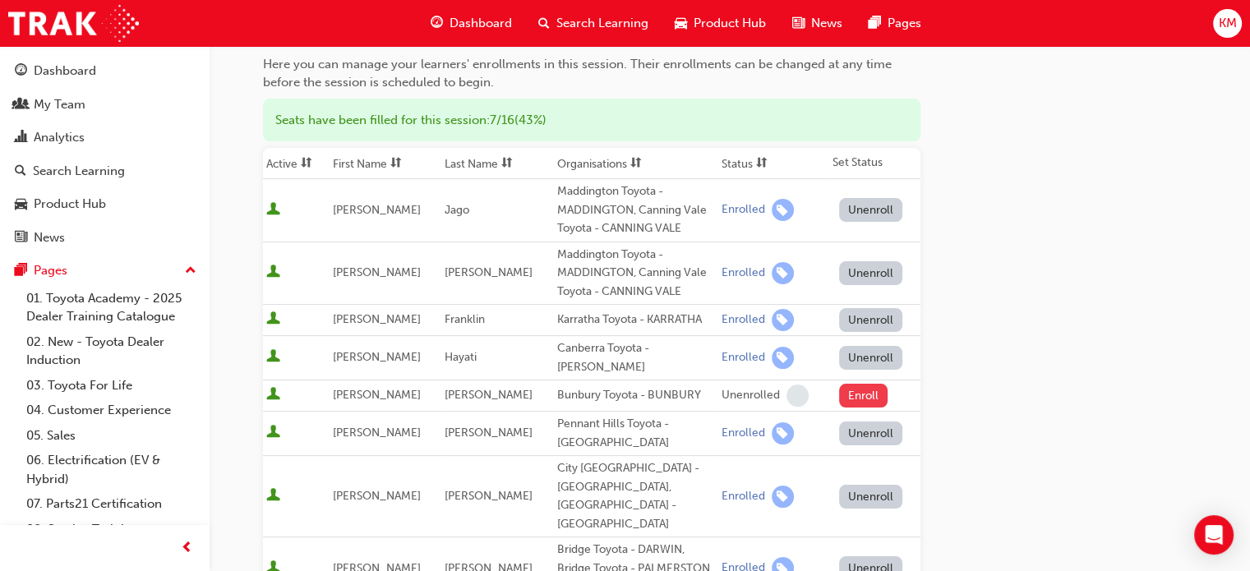
click at [856, 384] on button "Enroll" at bounding box center [863, 396] width 49 height 24
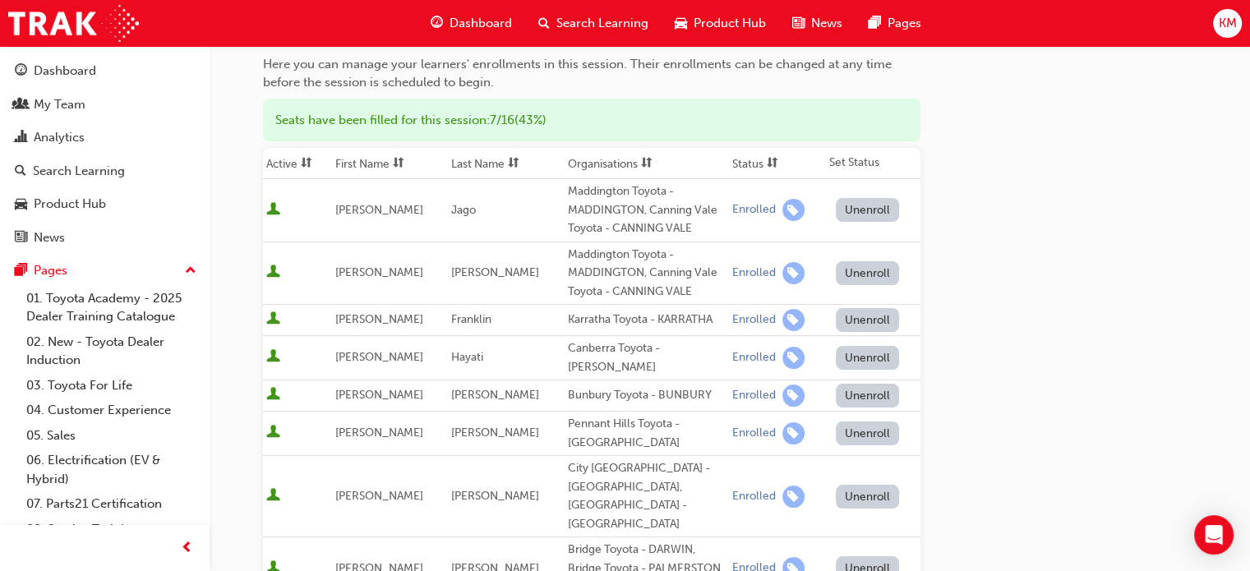
click at [856, 384] on button "Unenroll" at bounding box center [868, 396] width 64 height 24
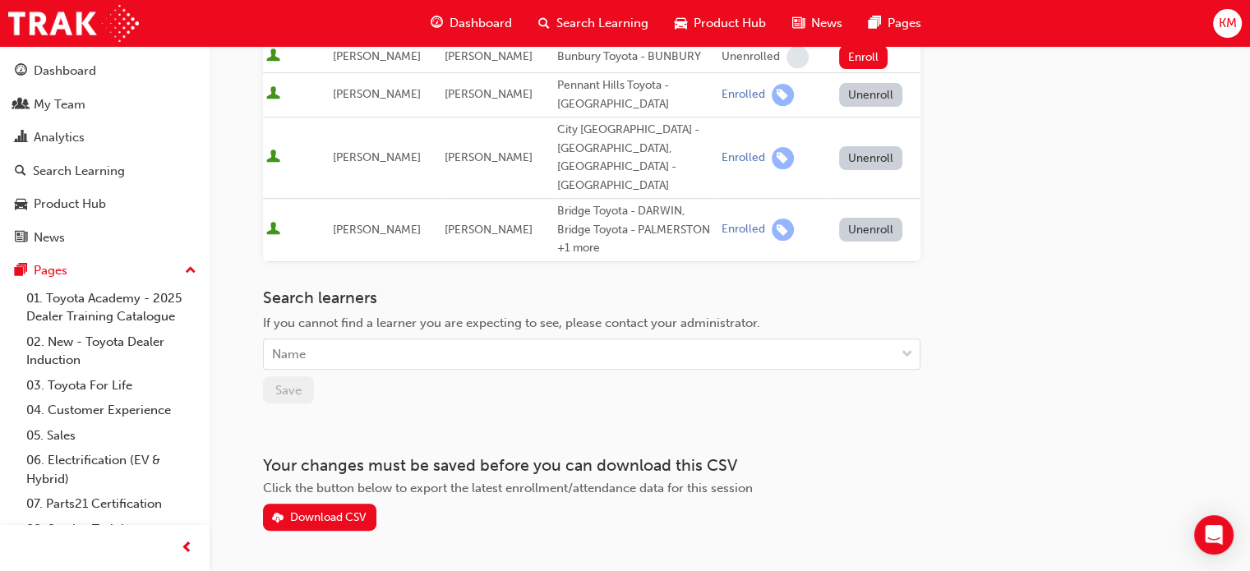
scroll to position [503, 0]
click at [347, 340] on div "Name" at bounding box center [579, 354] width 631 height 29
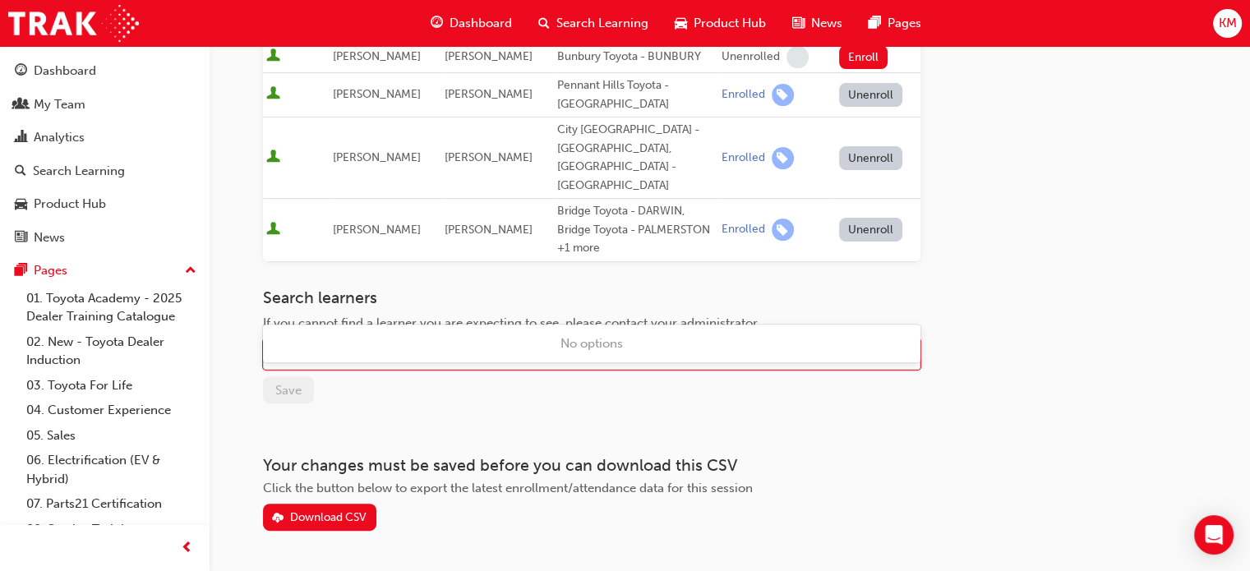
click at [383, 340] on div "No options" at bounding box center [591, 344] width 657 height 32
click at [388, 361] on div "No options" at bounding box center [591, 344] width 657 height 39
click at [502, 401] on div "Go to session detail page Manage enrollment for Leading Reignite Part 2 - Virtu…" at bounding box center [591, 37] width 657 height 988
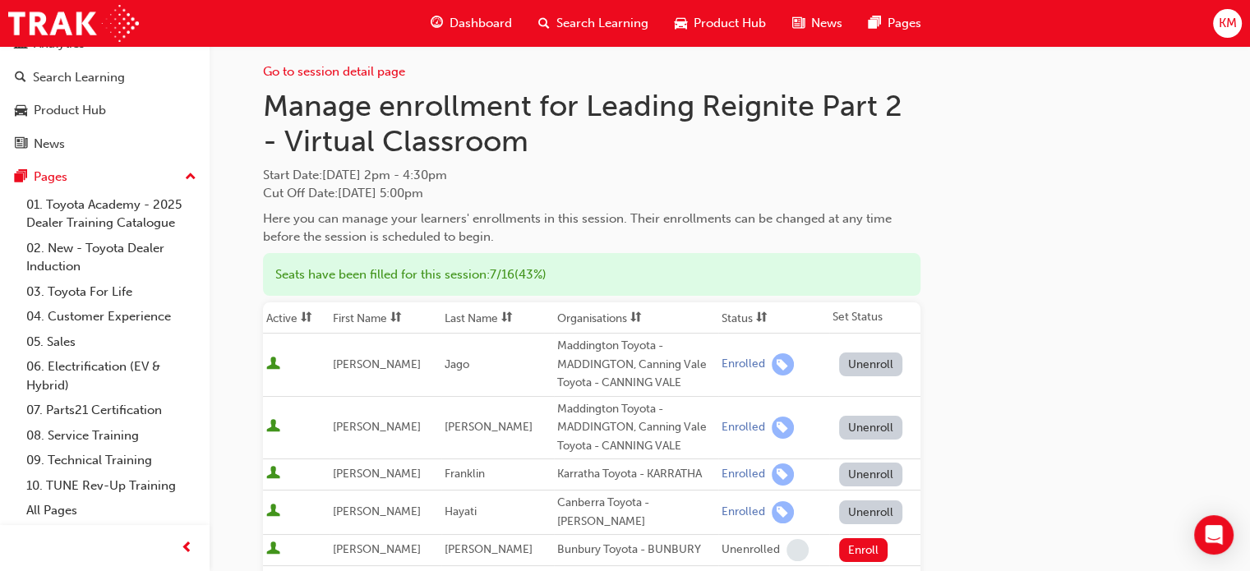
scroll to position [0, 0]
